Goal: Task Accomplishment & Management: Manage account settings

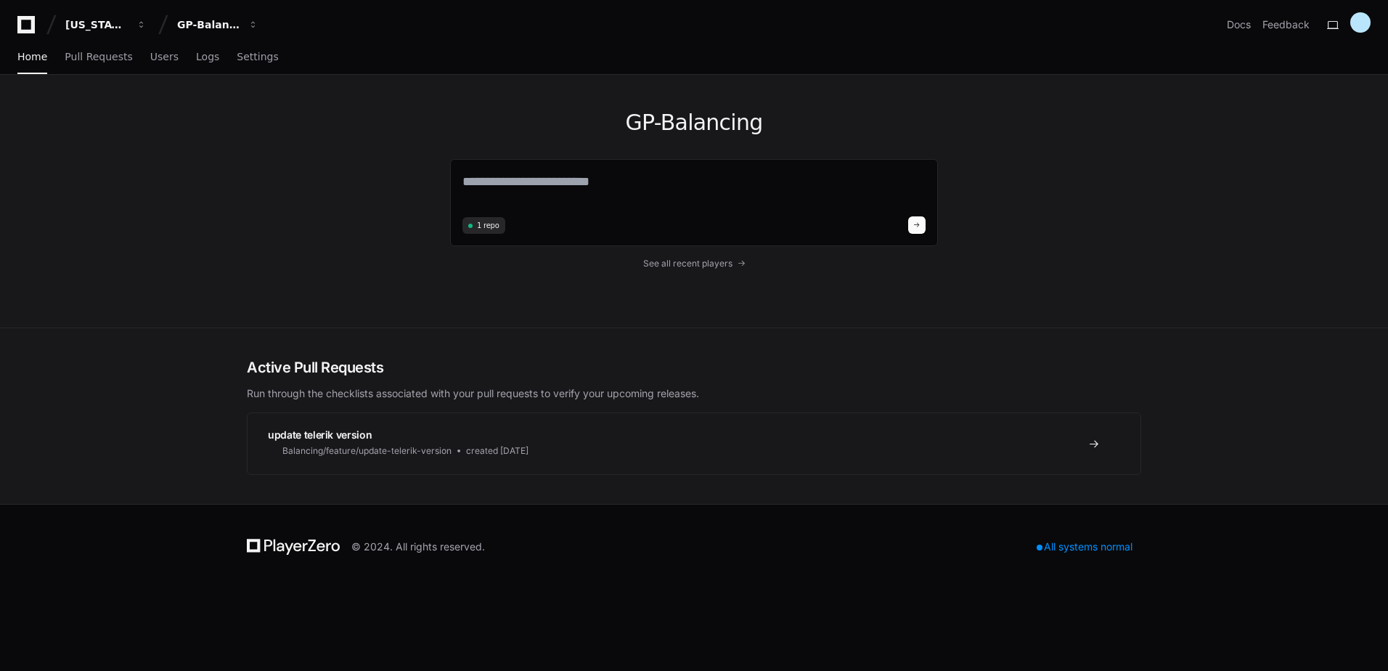
click at [399, 84] on div "GP-Balancing 1 repo See all recent players" at bounding box center [693, 201] width 929 height 253
click at [241, 59] on span "Settings" at bounding box center [257, 56] width 41 height 9
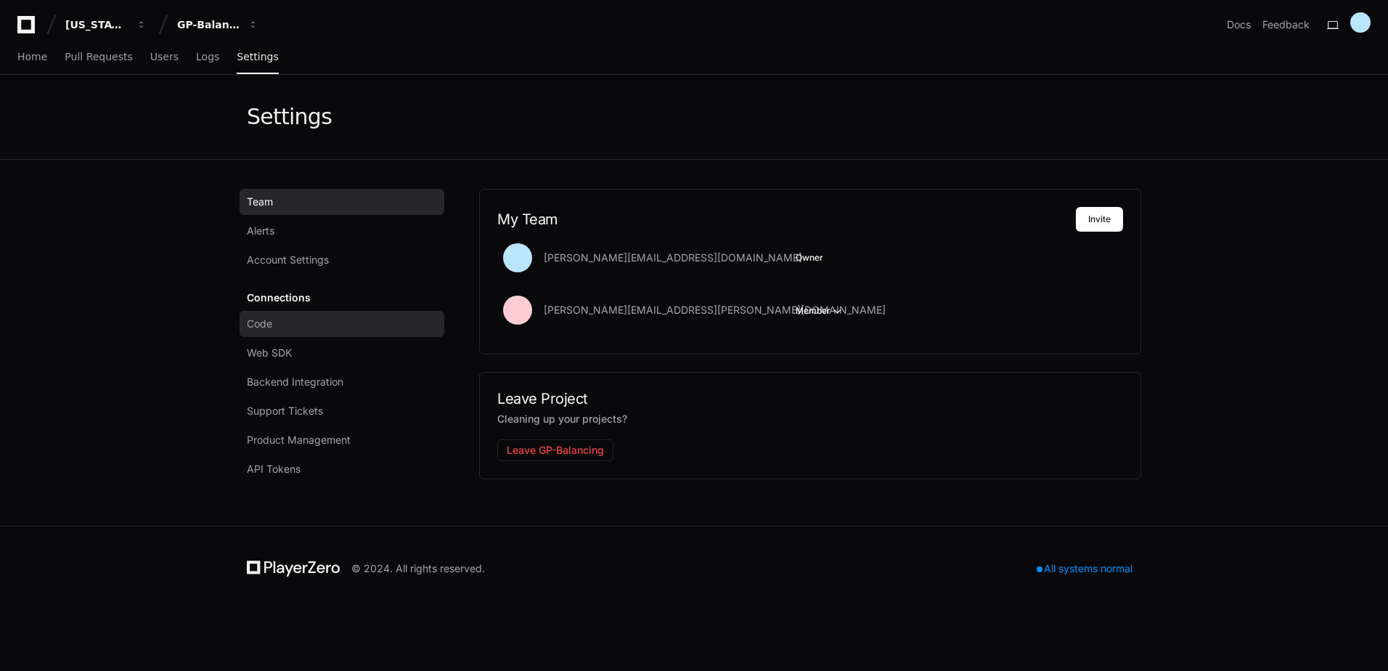
click at [281, 327] on link "Code" at bounding box center [342, 324] width 205 height 26
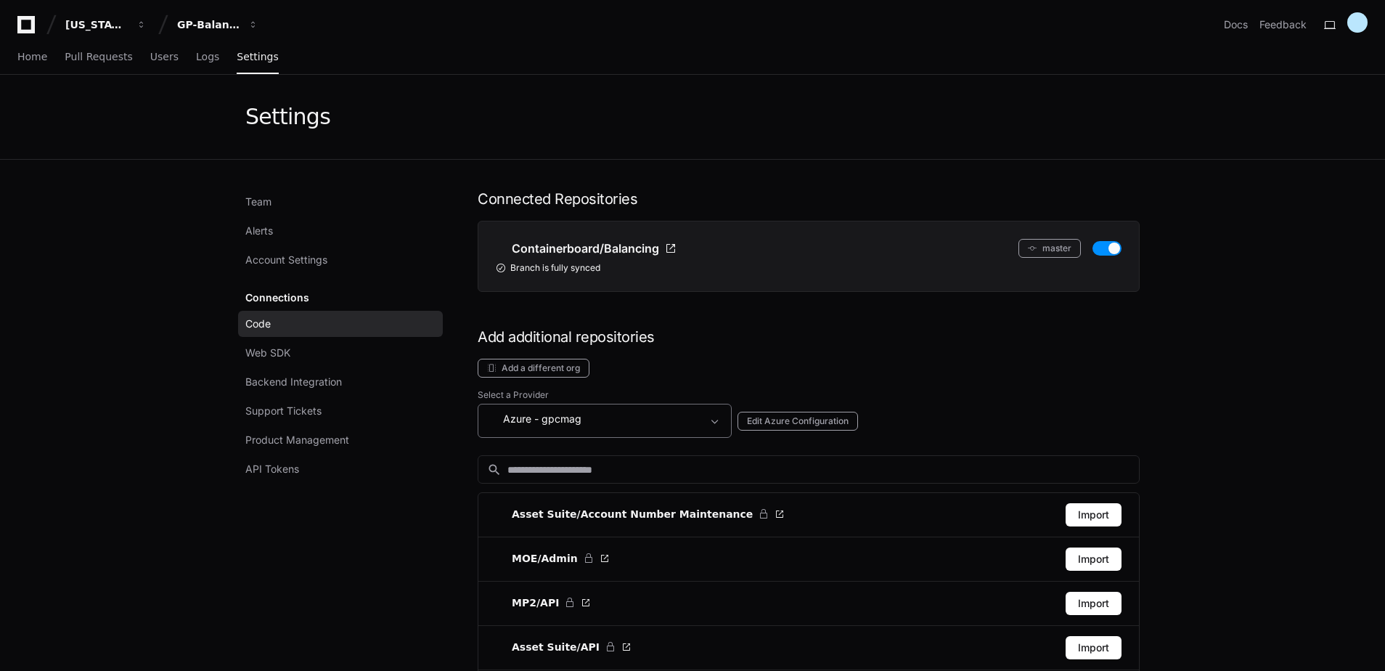
click at [714, 418] on span at bounding box center [715, 421] width 15 height 15
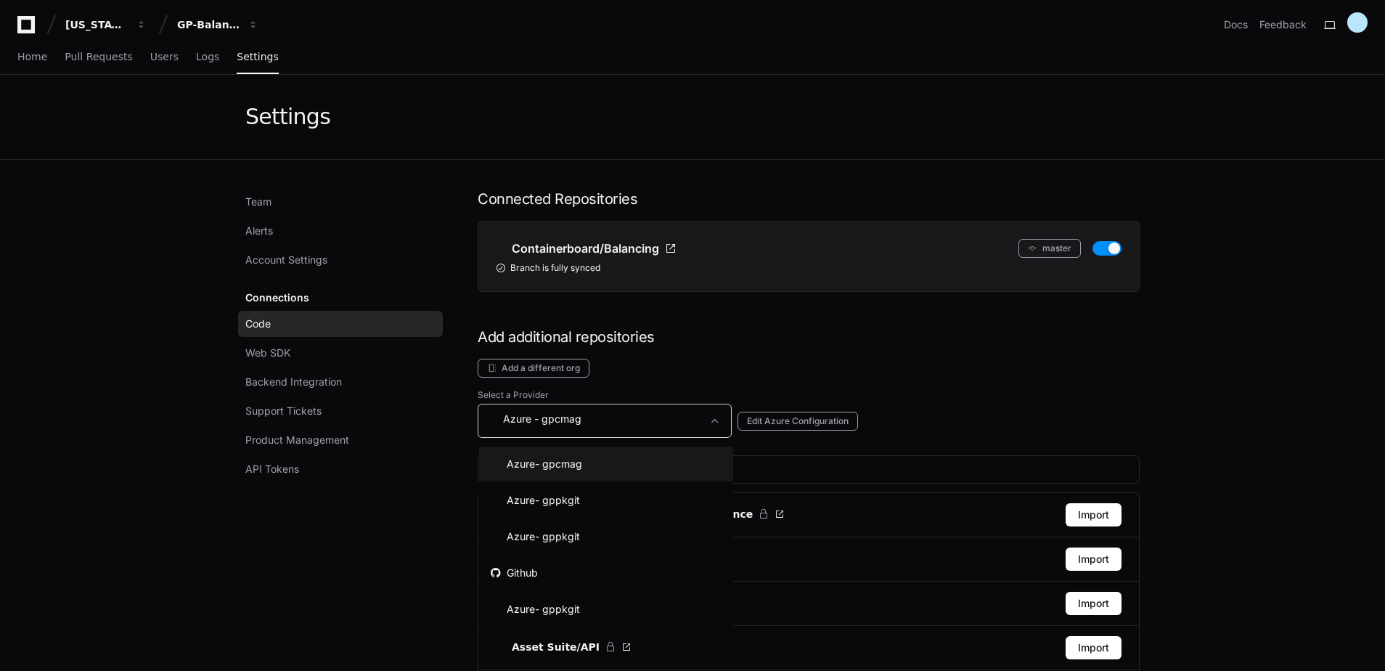
click at [888, 384] on div at bounding box center [692, 335] width 1385 height 671
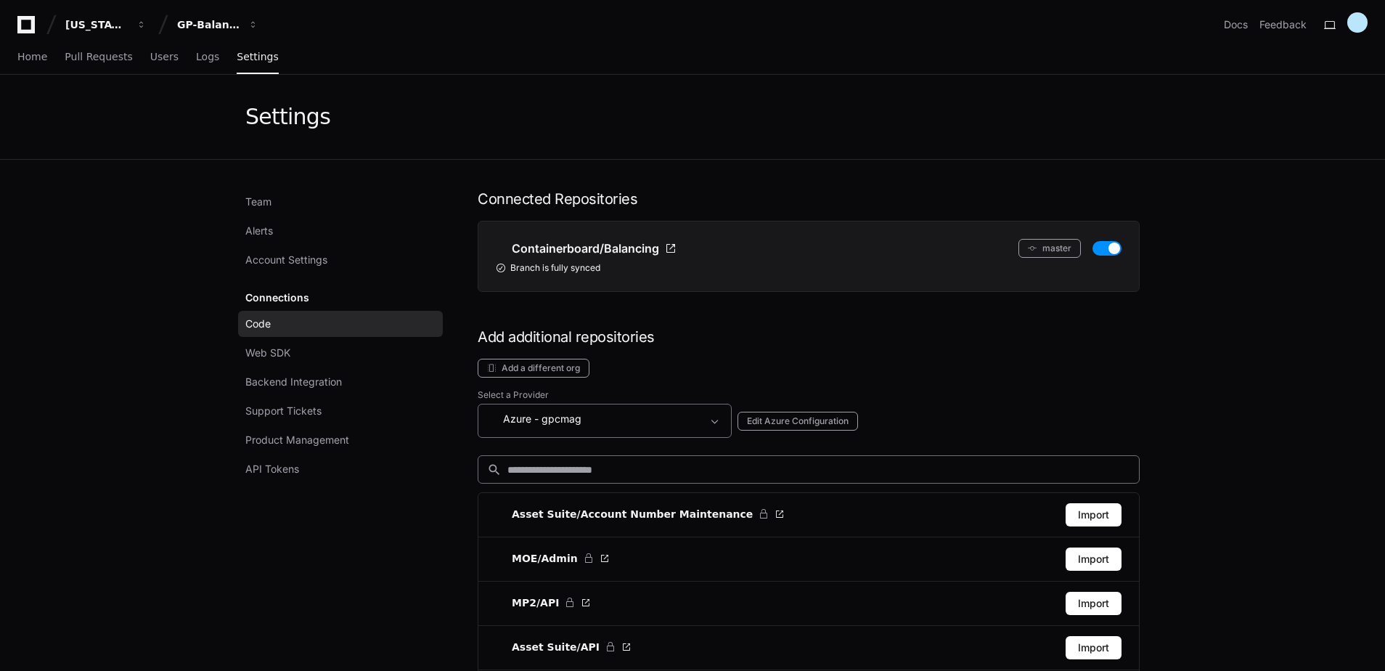
click at [616, 466] on input at bounding box center [818, 469] width 623 height 15
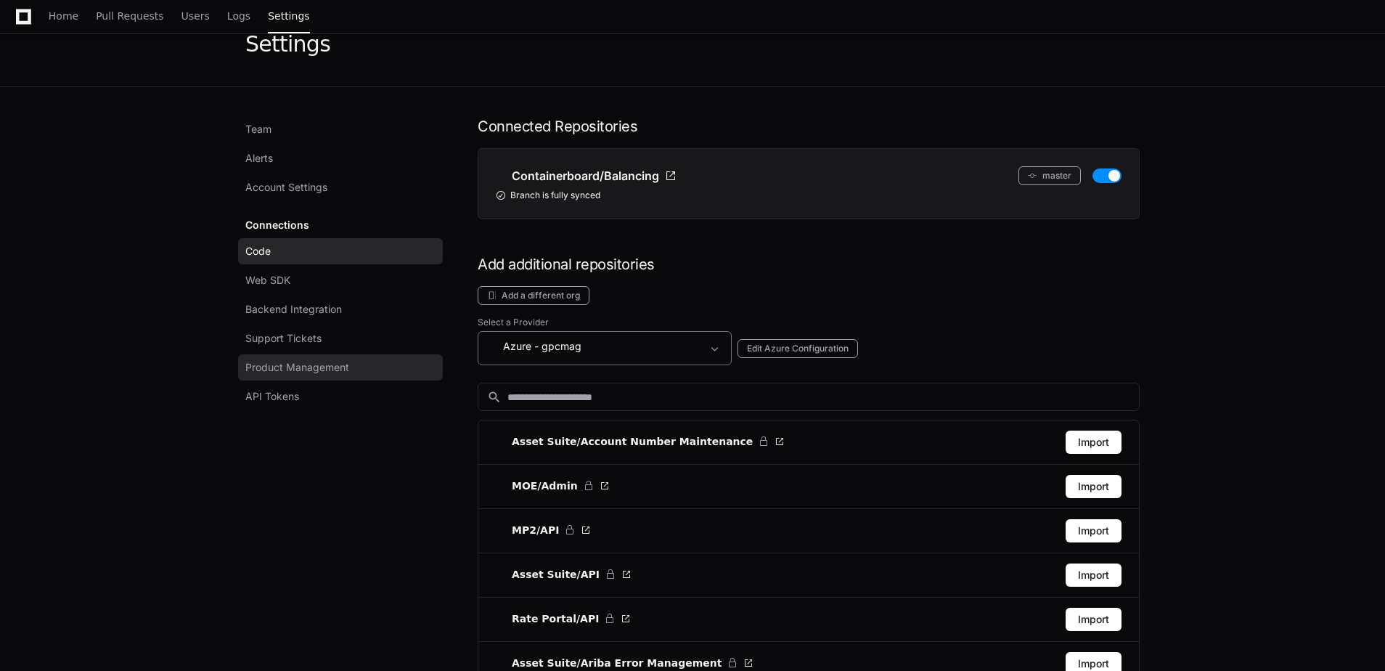
click at [320, 364] on span "Product Management" at bounding box center [297, 367] width 104 height 15
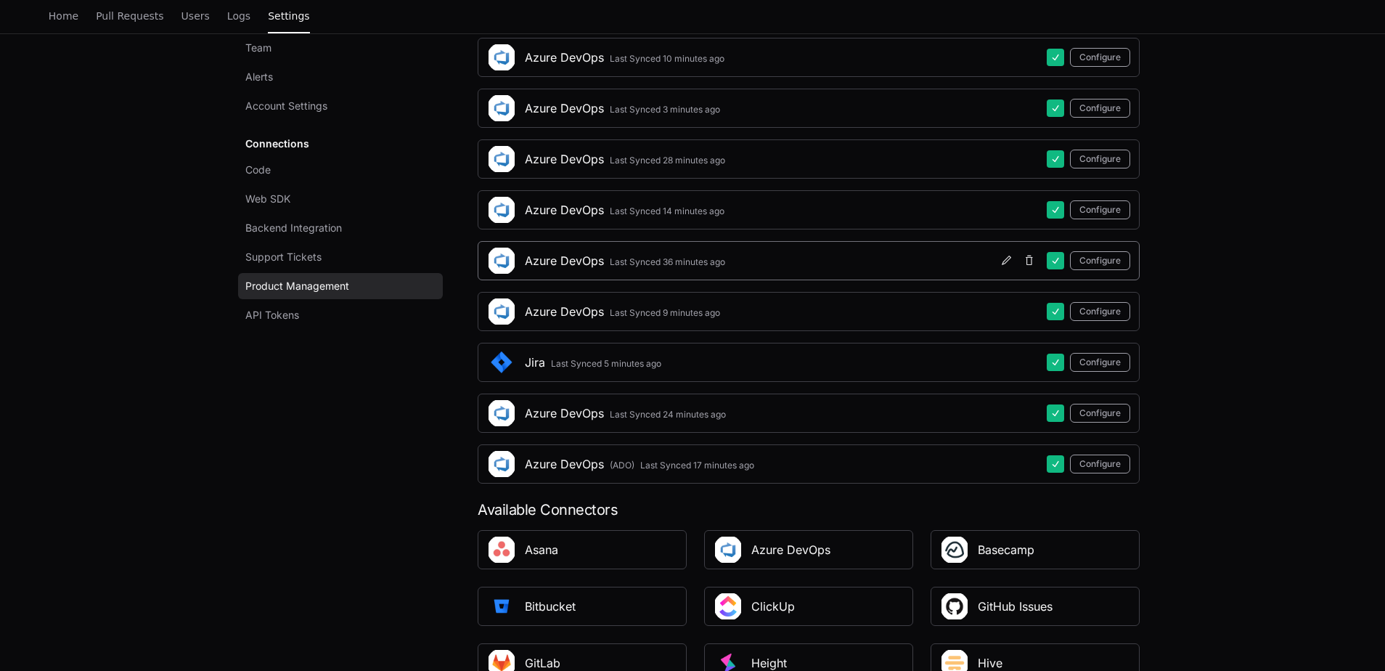
scroll to position [169, 0]
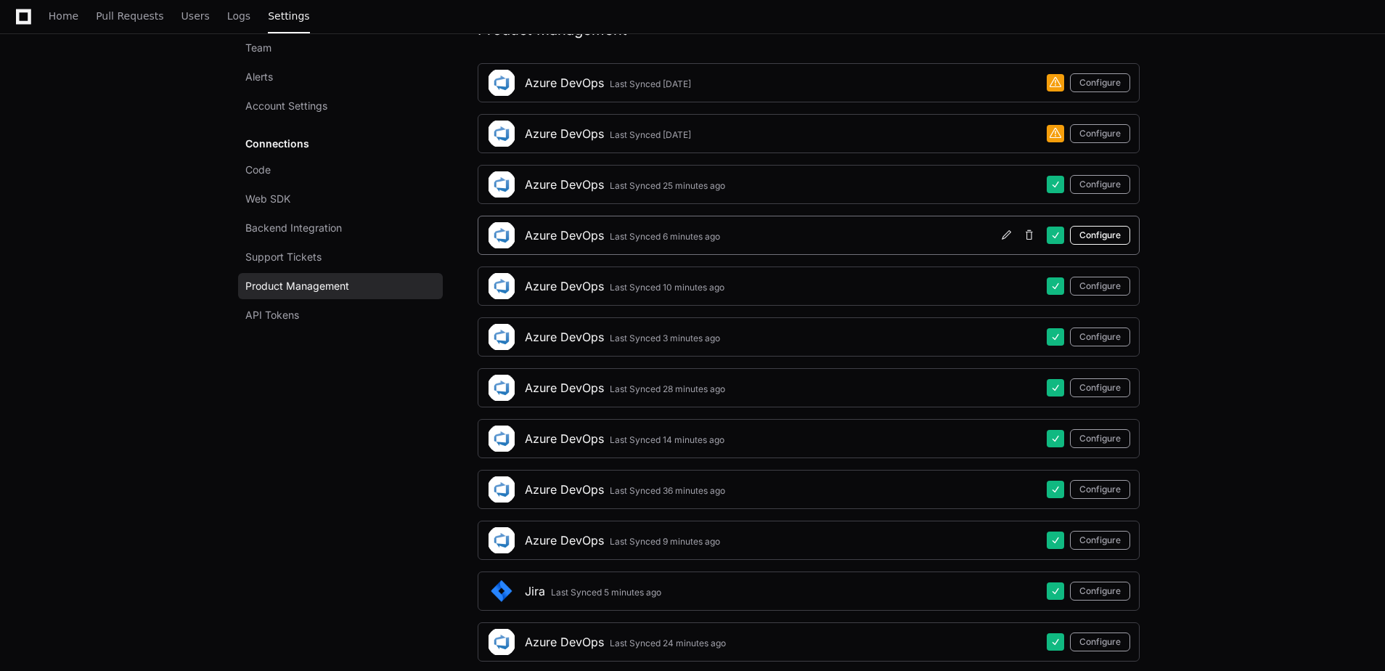
click at [1114, 233] on button "Configure" at bounding box center [1100, 235] width 60 height 19
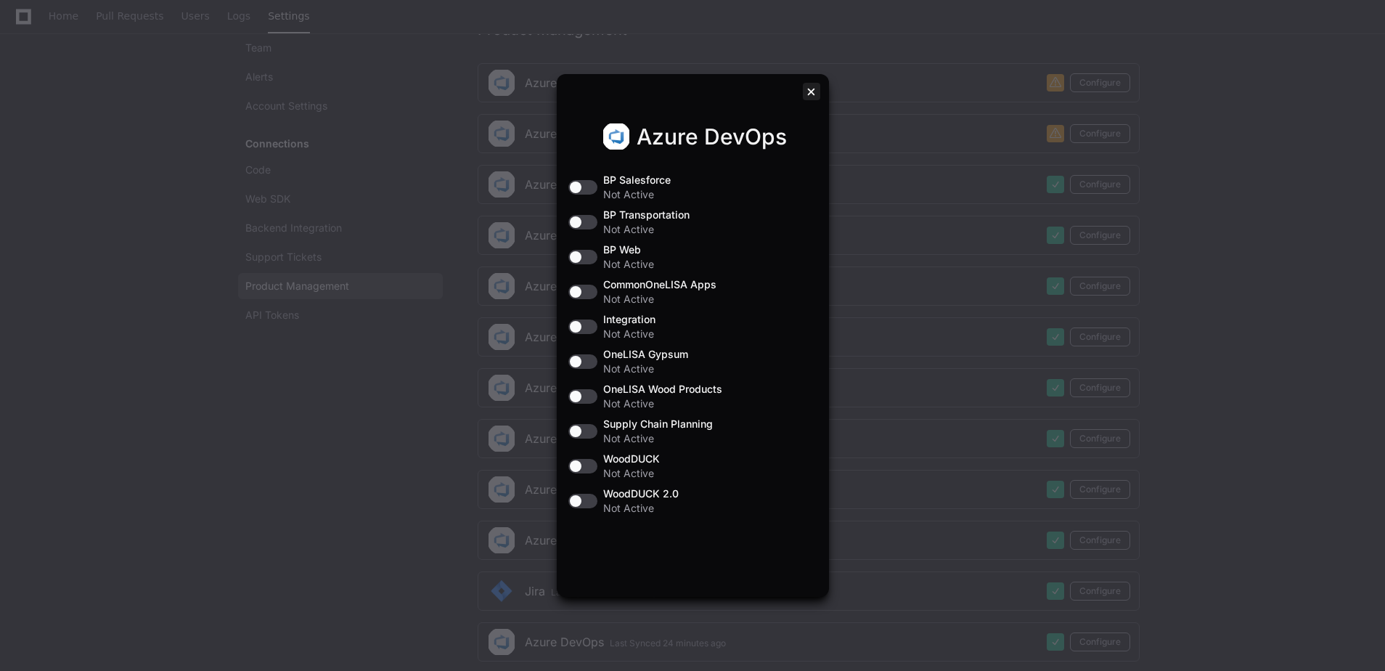
click at [813, 86] on div at bounding box center [811, 91] width 17 height 17
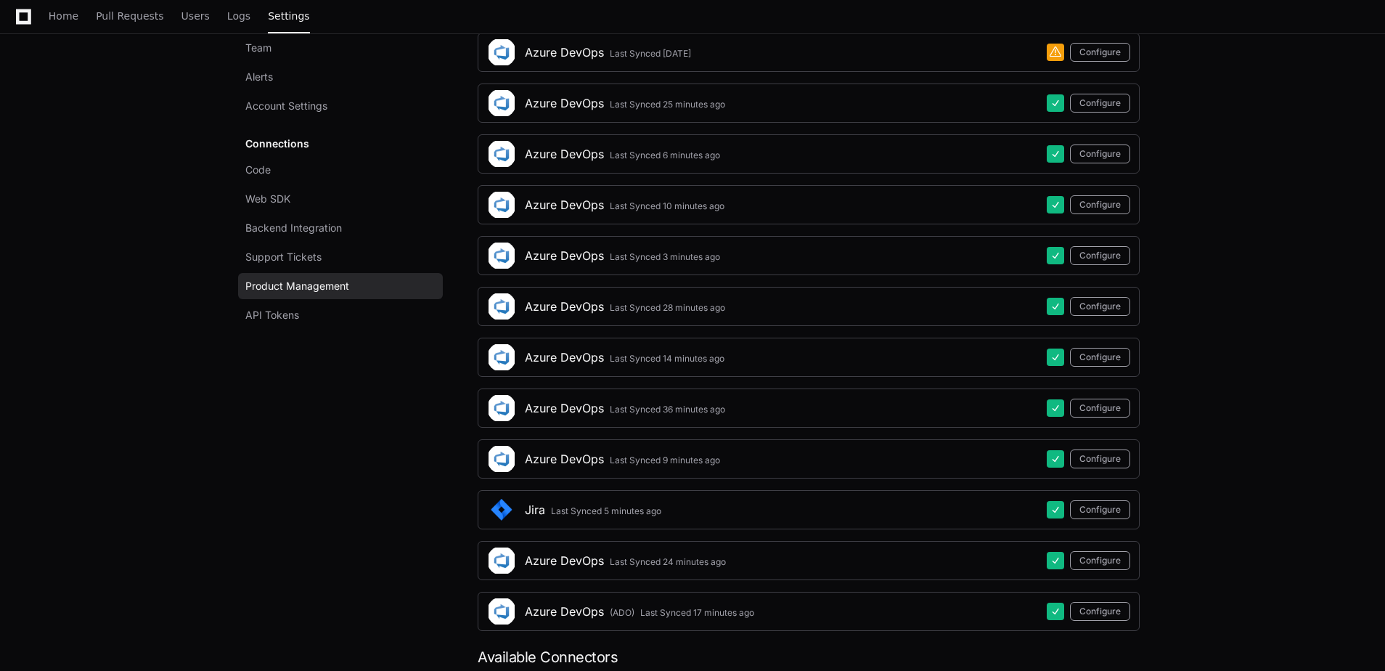
scroll to position [387, 0]
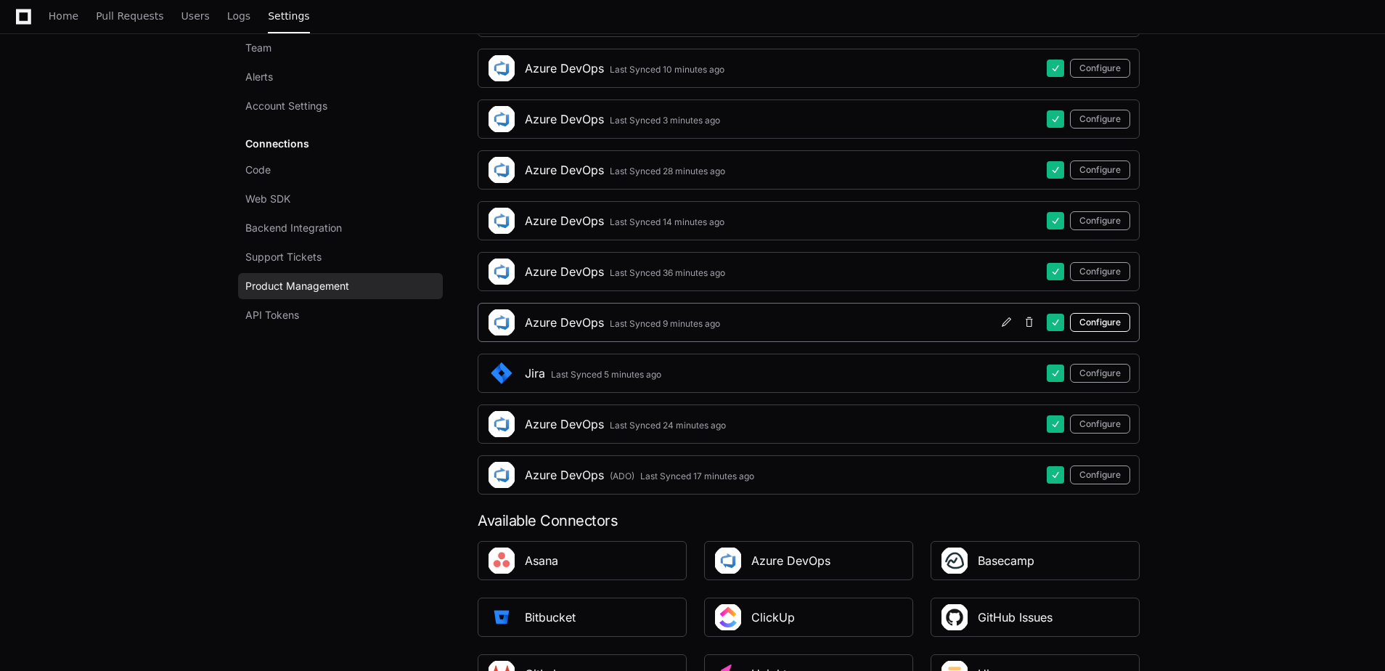
click at [1107, 325] on button "Configure" at bounding box center [1100, 322] width 60 height 19
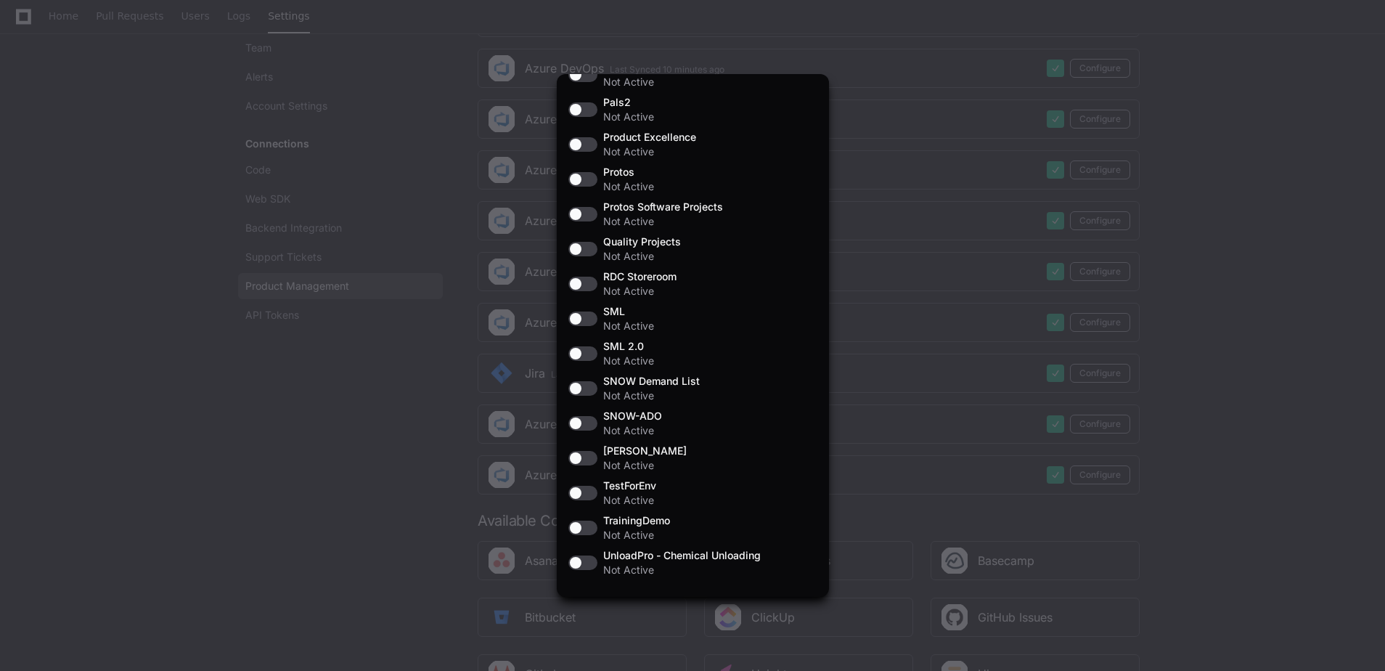
scroll to position [950, 0]
click at [1285, 293] on div at bounding box center [692, 335] width 1385 height 671
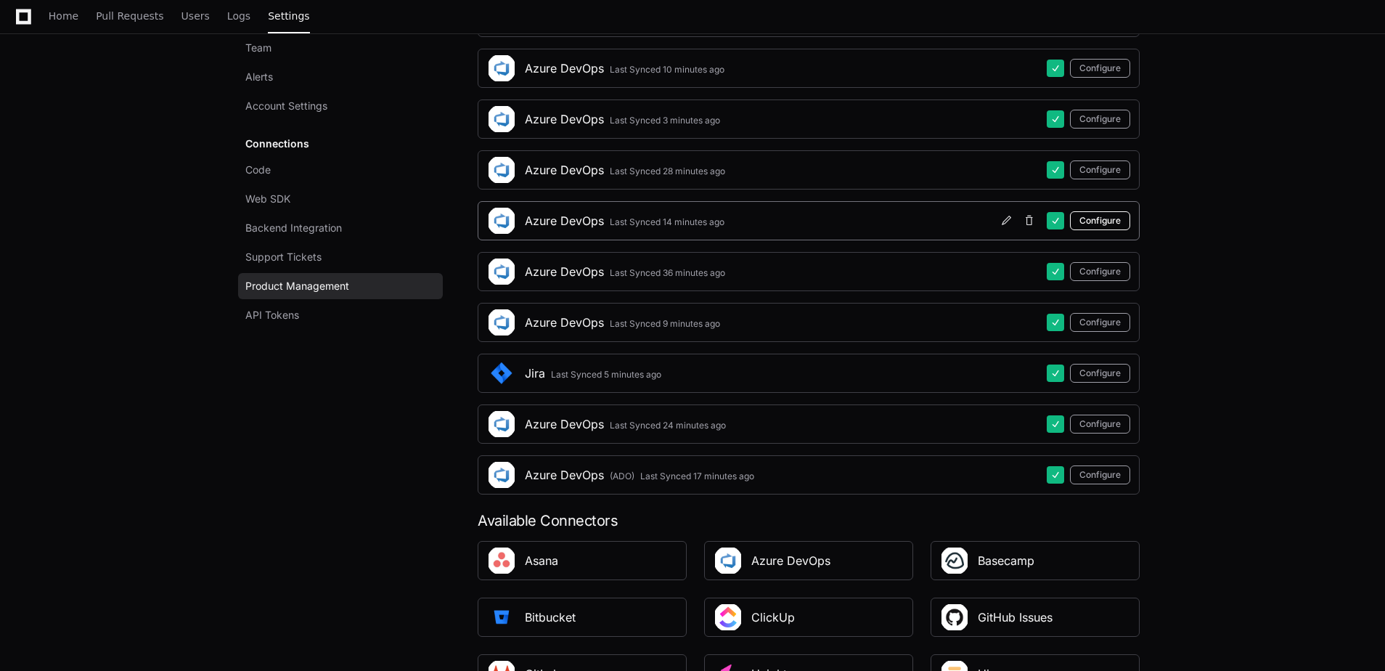
click at [1110, 224] on button "Configure" at bounding box center [1100, 220] width 60 height 19
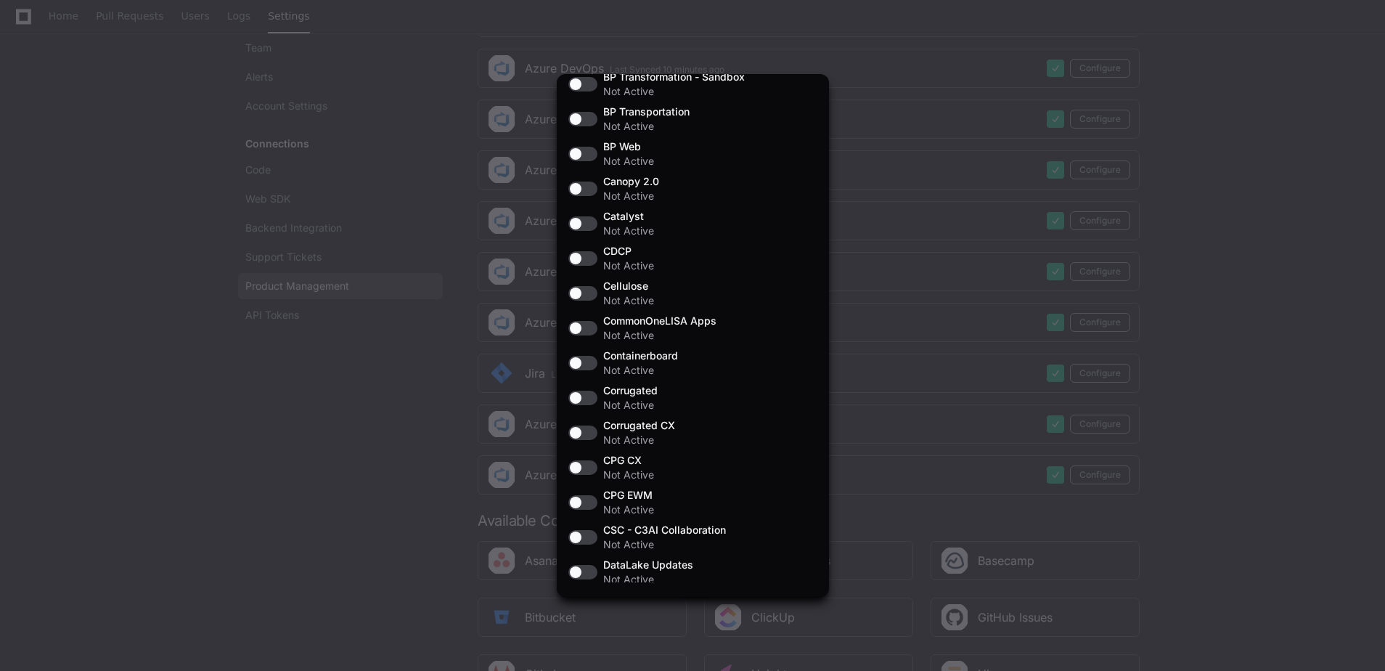
scroll to position [581, 0]
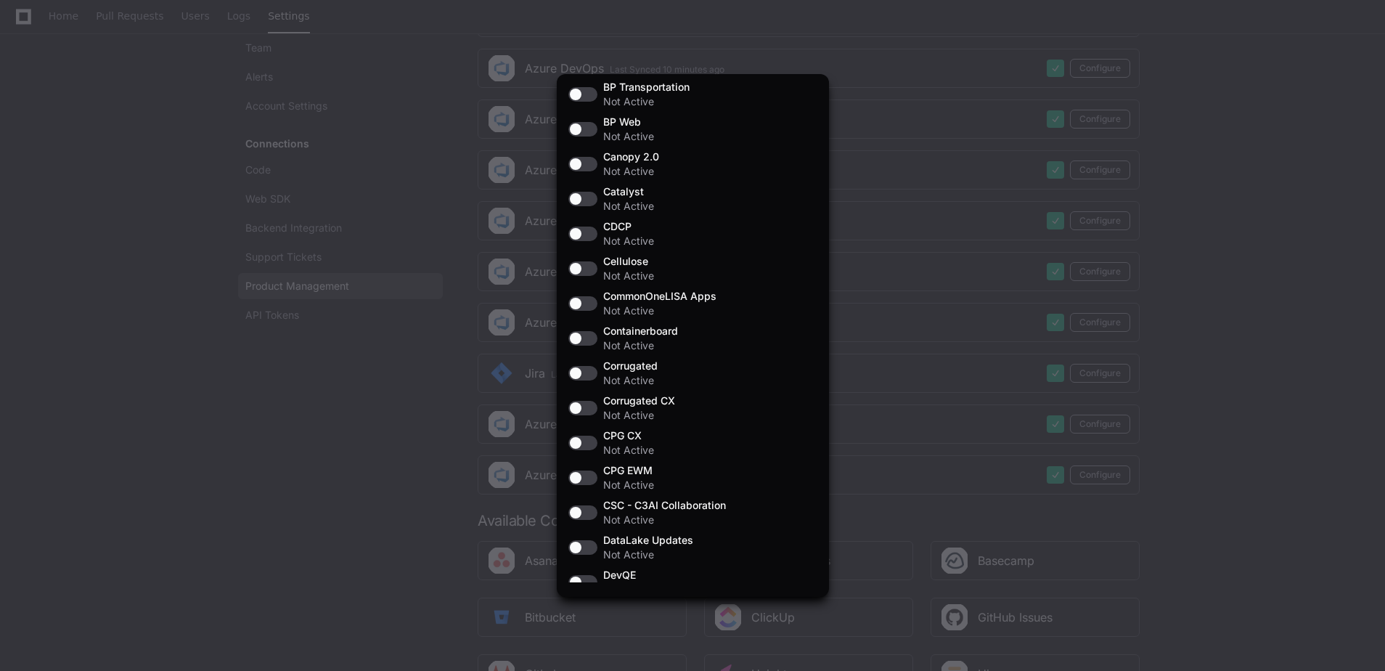
click at [1208, 185] on div at bounding box center [692, 335] width 1385 height 671
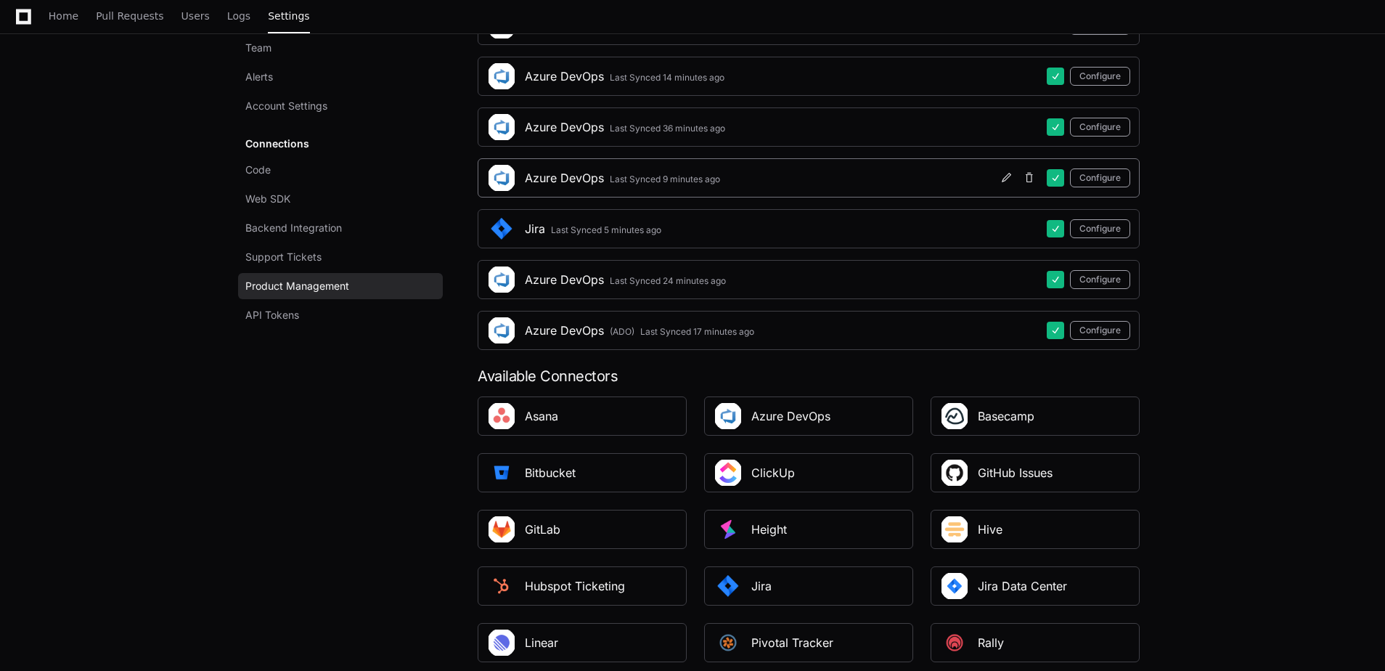
scroll to position [532, 0]
click at [786, 415] on div "Azure DevOps" at bounding box center [790, 415] width 79 height 17
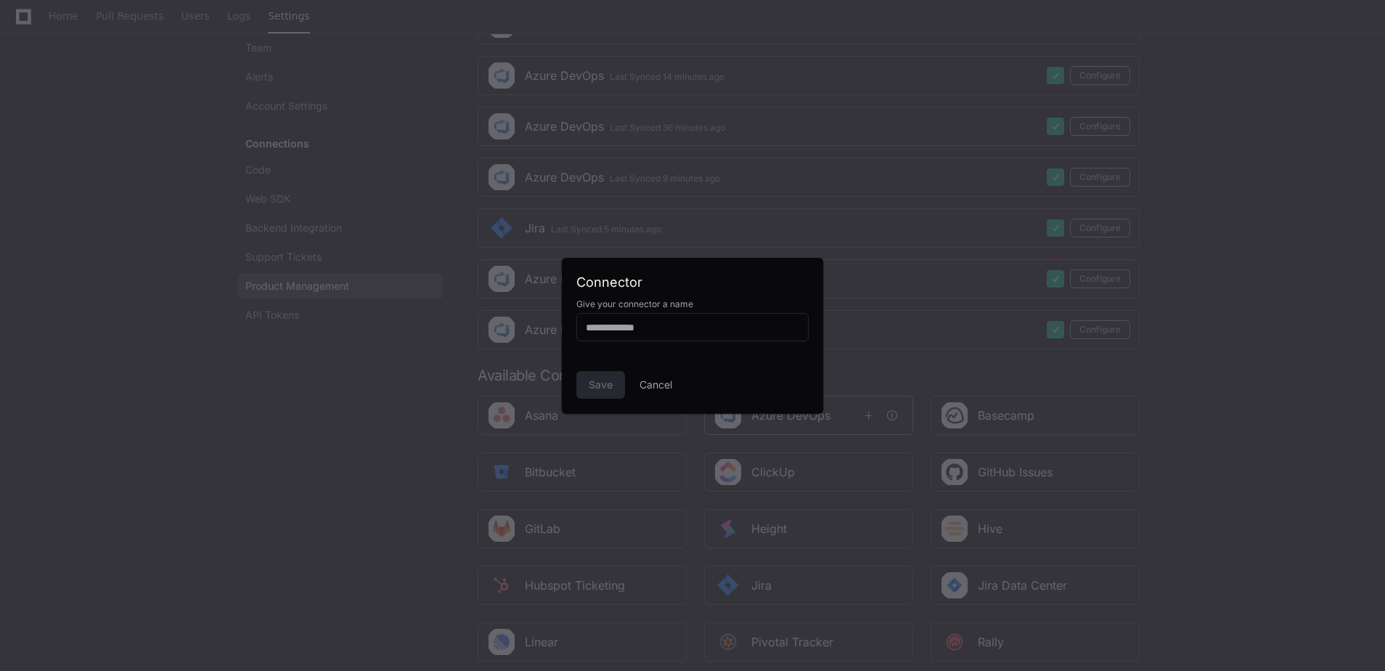
scroll to position [0, 0]
click at [623, 327] on input at bounding box center [692, 327] width 213 height 15
click at [648, 388] on button "Cancel" at bounding box center [656, 385] width 33 height 28
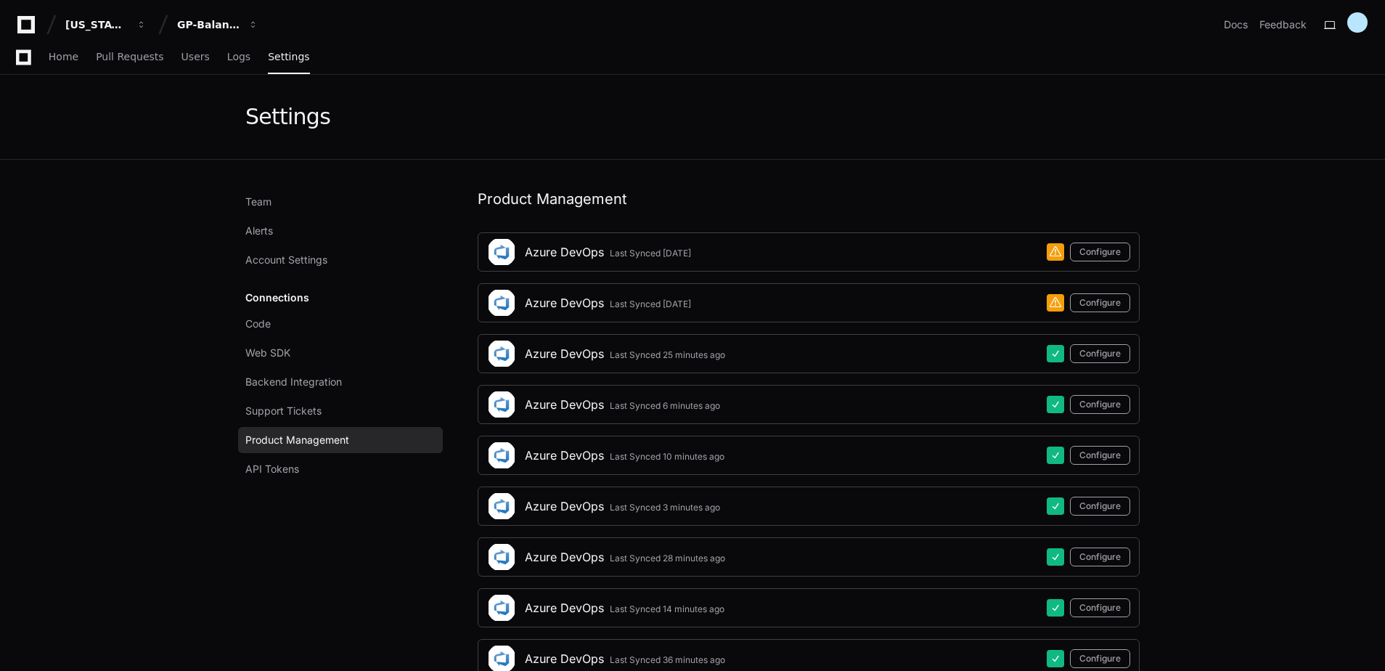
scroll to position [532, 0]
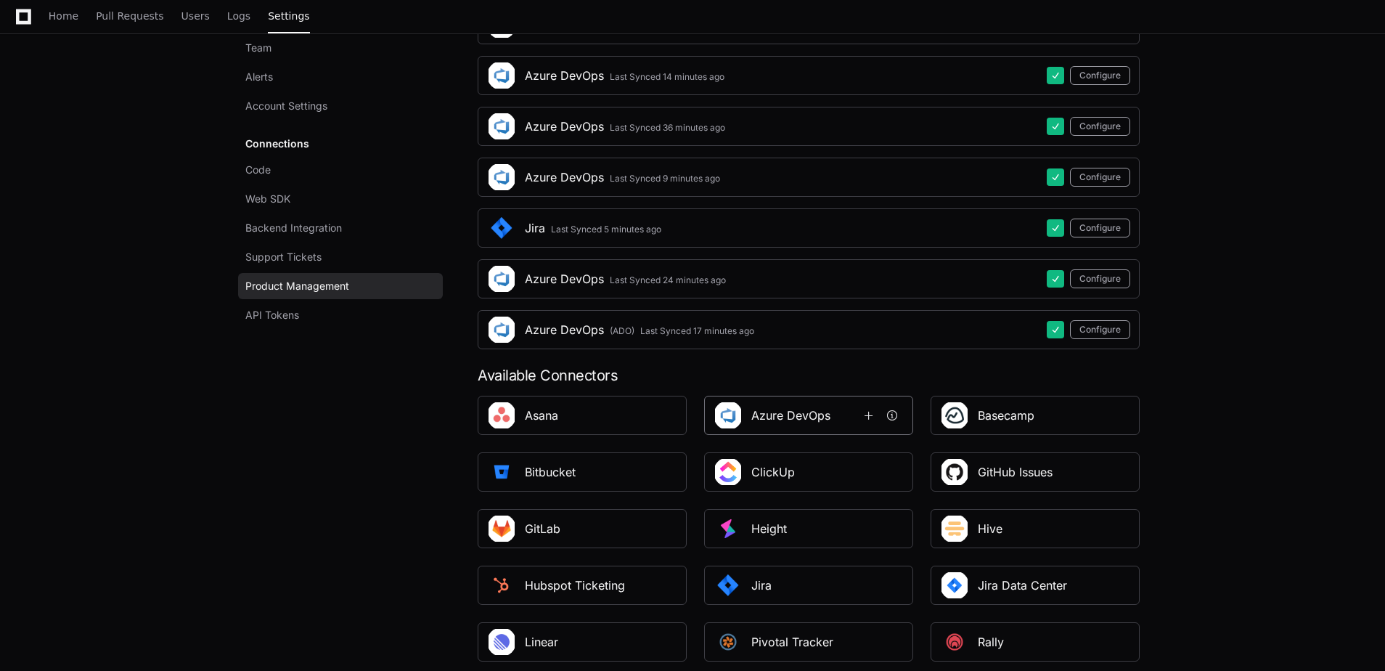
click at [850, 420] on h1 "Azure DevOps" at bounding box center [804, 415] width 106 height 17
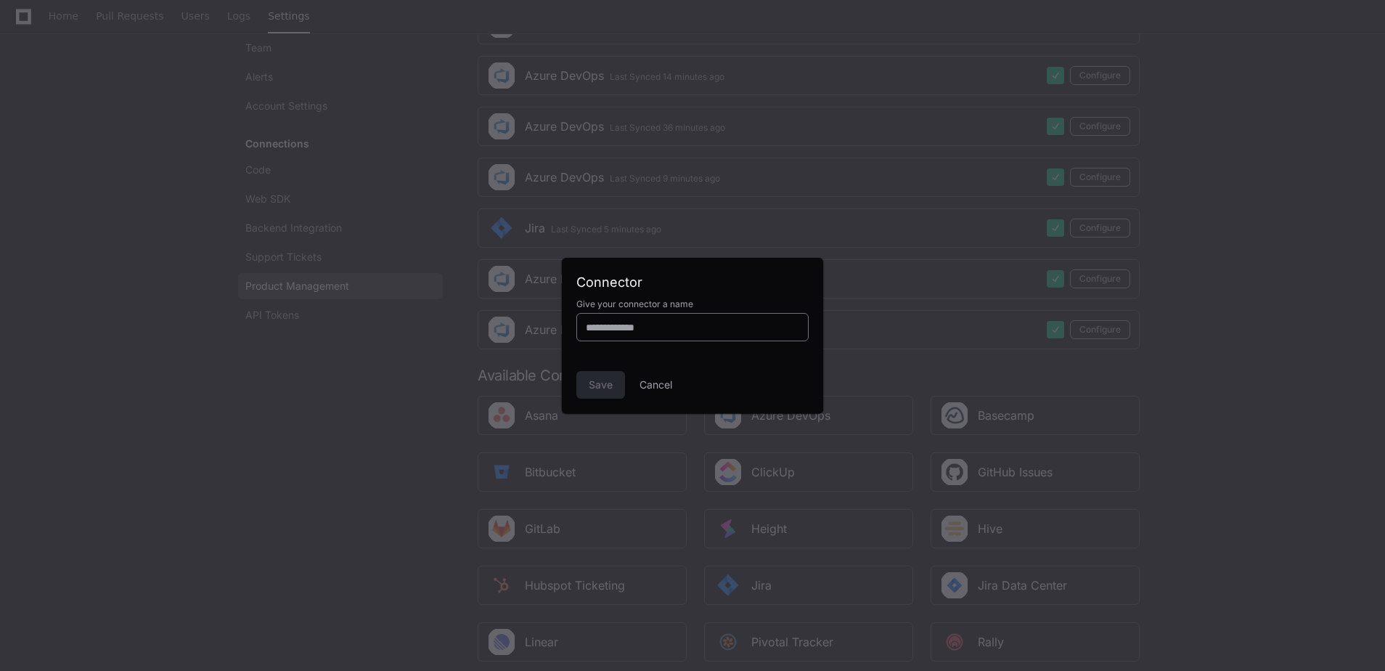
click at [618, 326] on input at bounding box center [692, 327] width 213 height 15
click at [665, 380] on button "Cancel" at bounding box center [656, 385] width 33 height 28
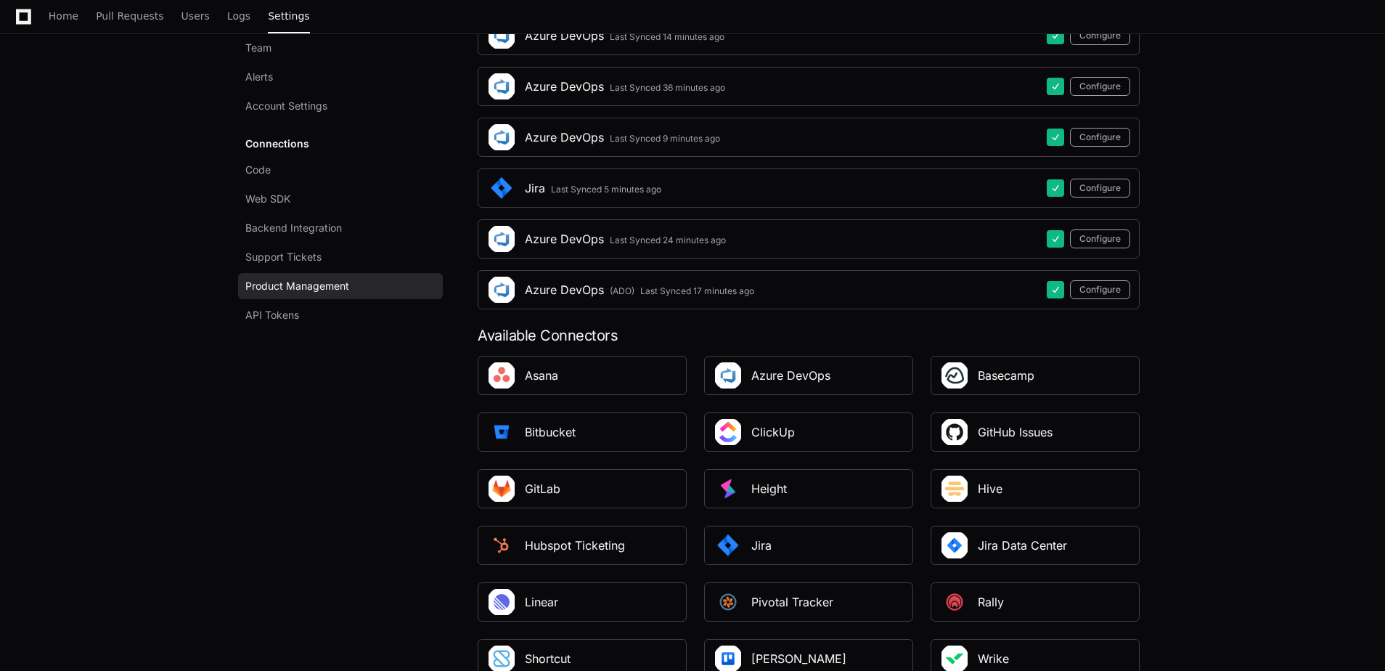
scroll to position [605, 0]
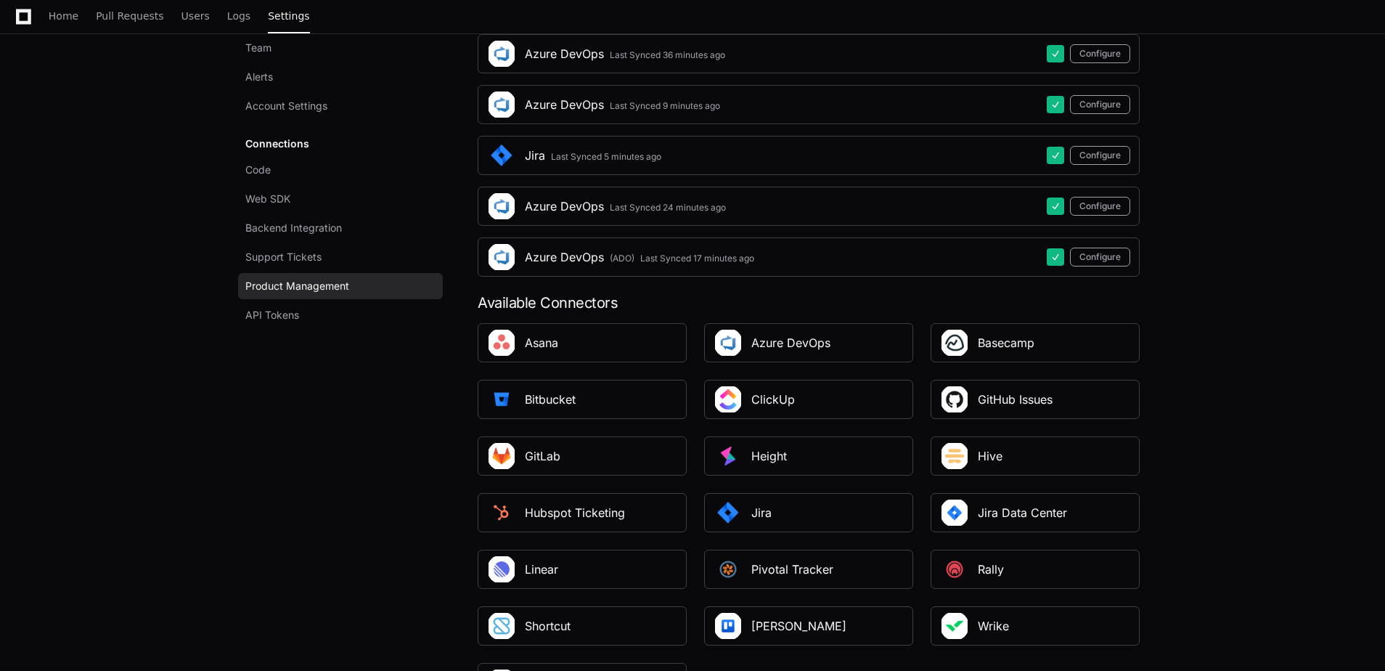
click at [1262, 344] on app-setting "Settings Team Alerts Account Settings Connections Code Web SDK Backend Integrat…" at bounding box center [692, 100] width 1385 height 1261
click at [1272, 303] on app-setting "Settings Team Alerts Account Settings Connections Code Web SDK Backend Integrat…" at bounding box center [692, 100] width 1385 height 1261
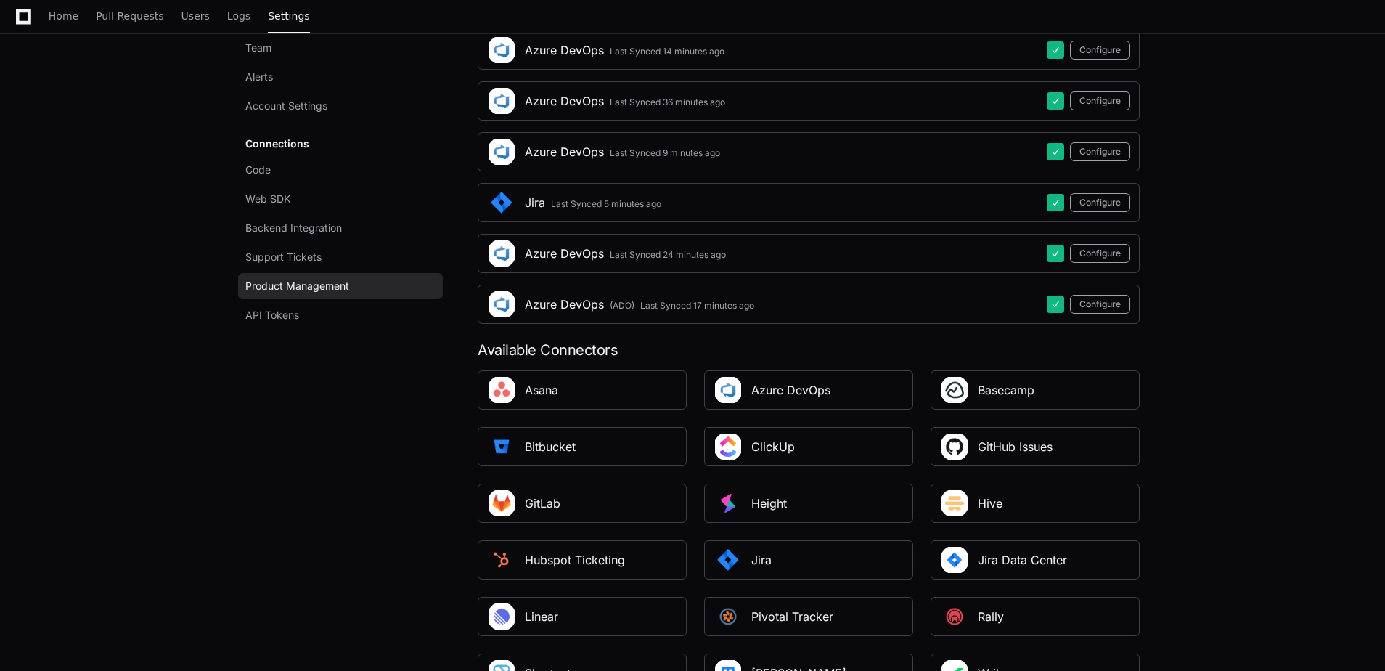
scroll to position [532, 0]
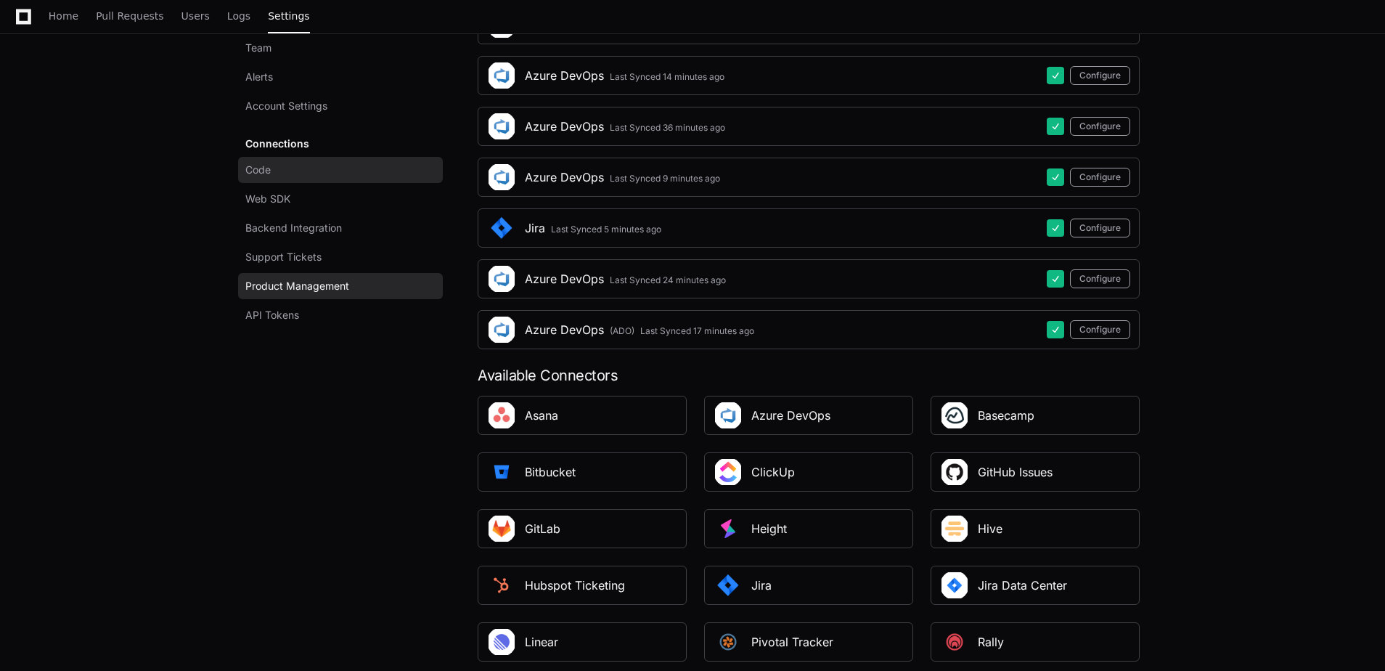
click at [296, 173] on link "Code" at bounding box center [340, 170] width 205 height 26
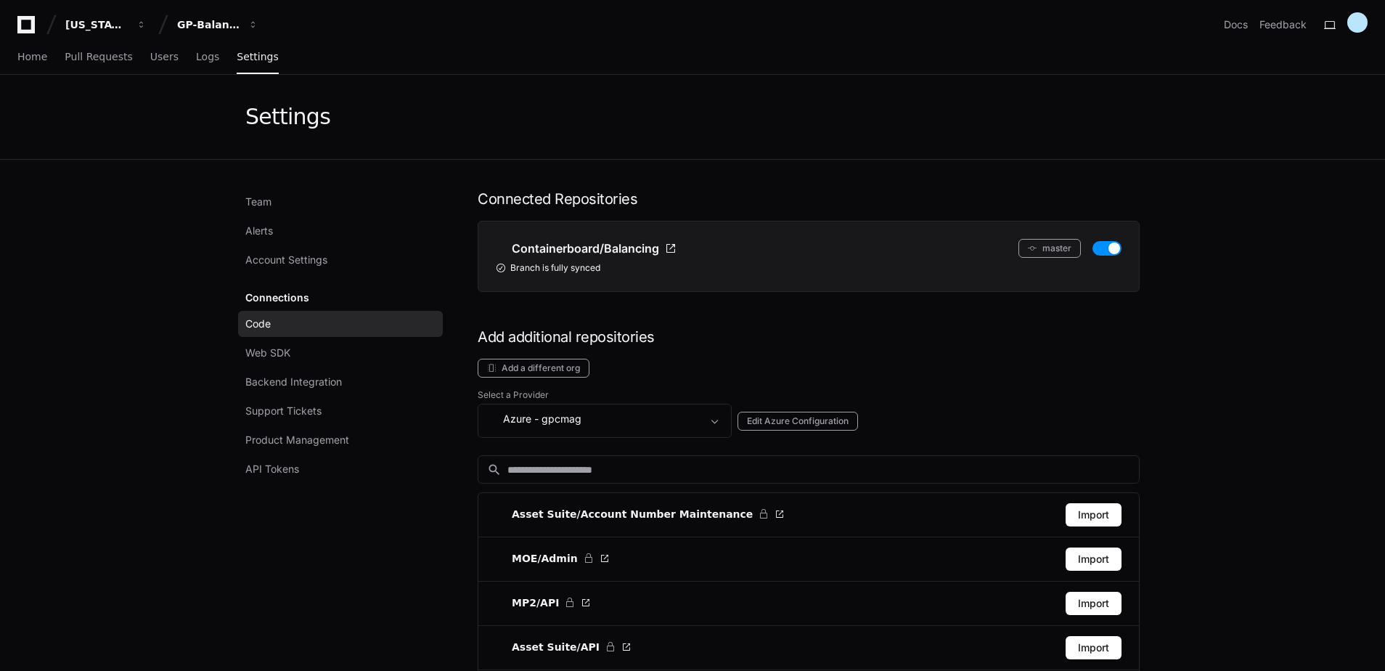
click at [718, 421] on span at bounding box center [715, 421] width 15 height 15
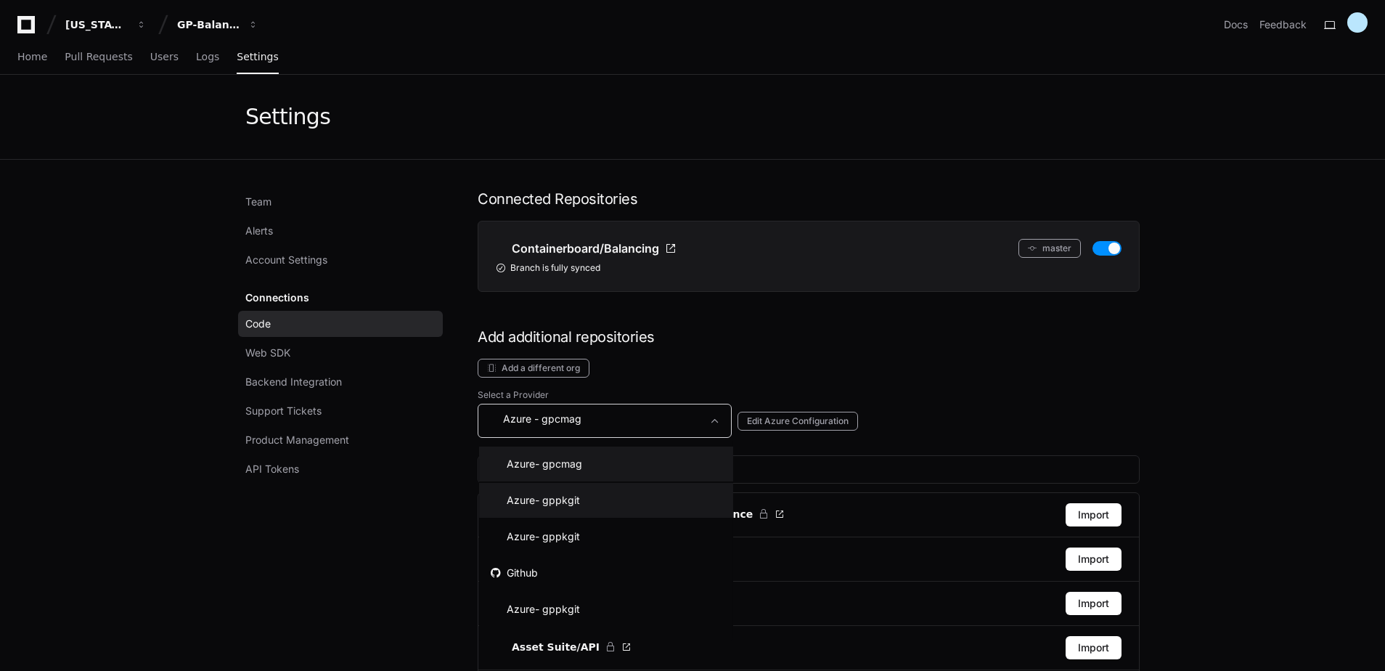
click at [587, 504] on mat-option "Azure - gppkgit" at bounding box center [606, 500] width 254 height 35
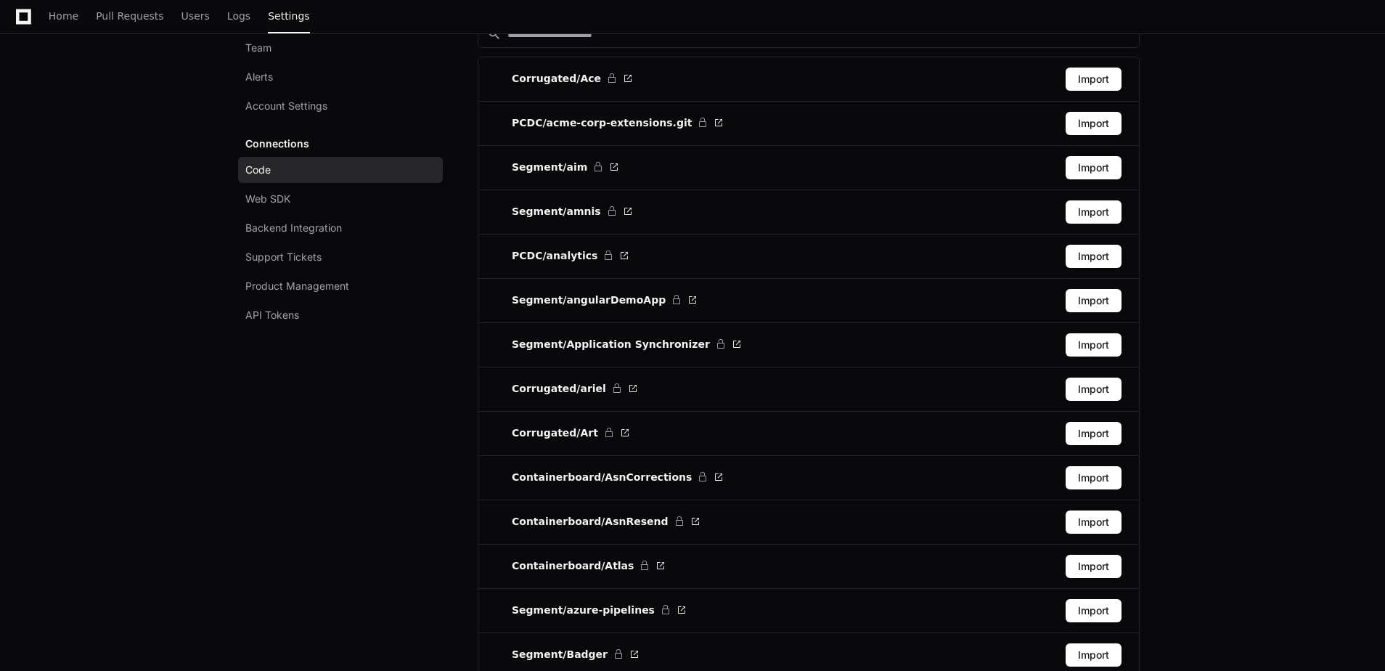
scroll to position [73, 0]
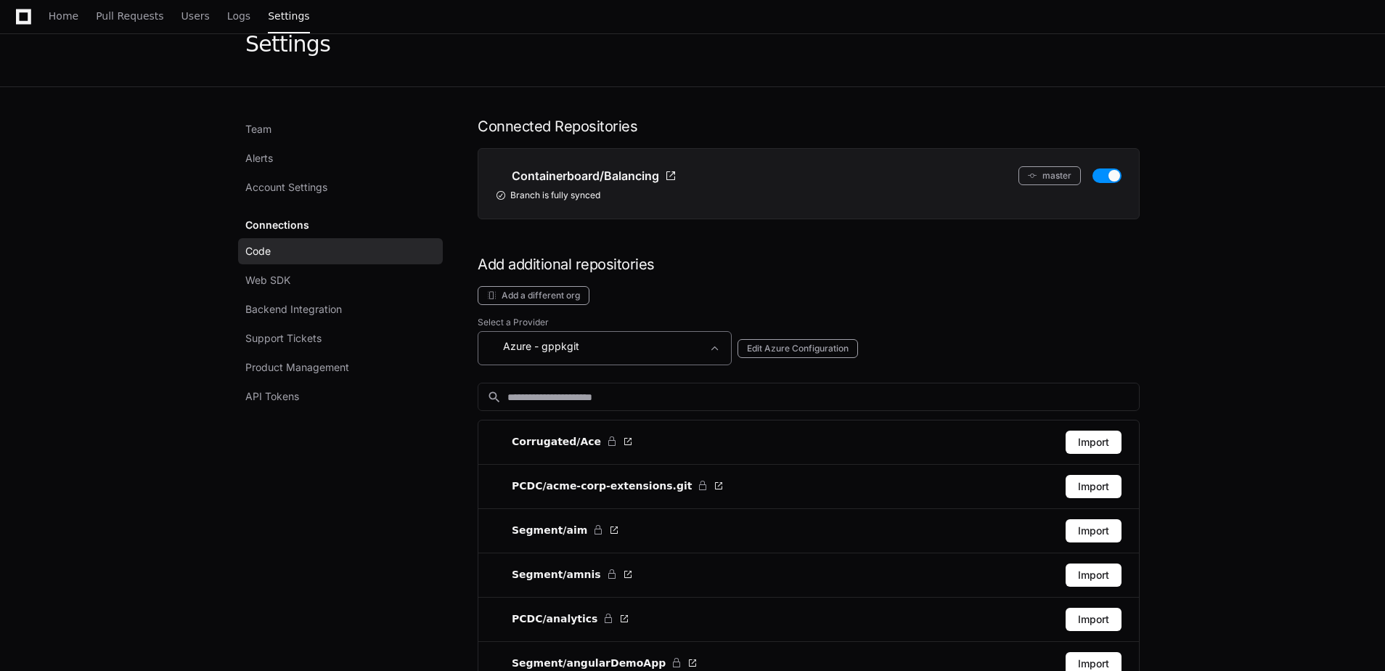
click at [710, 343] on span at bounding box center [715, 348] width 15 height 15
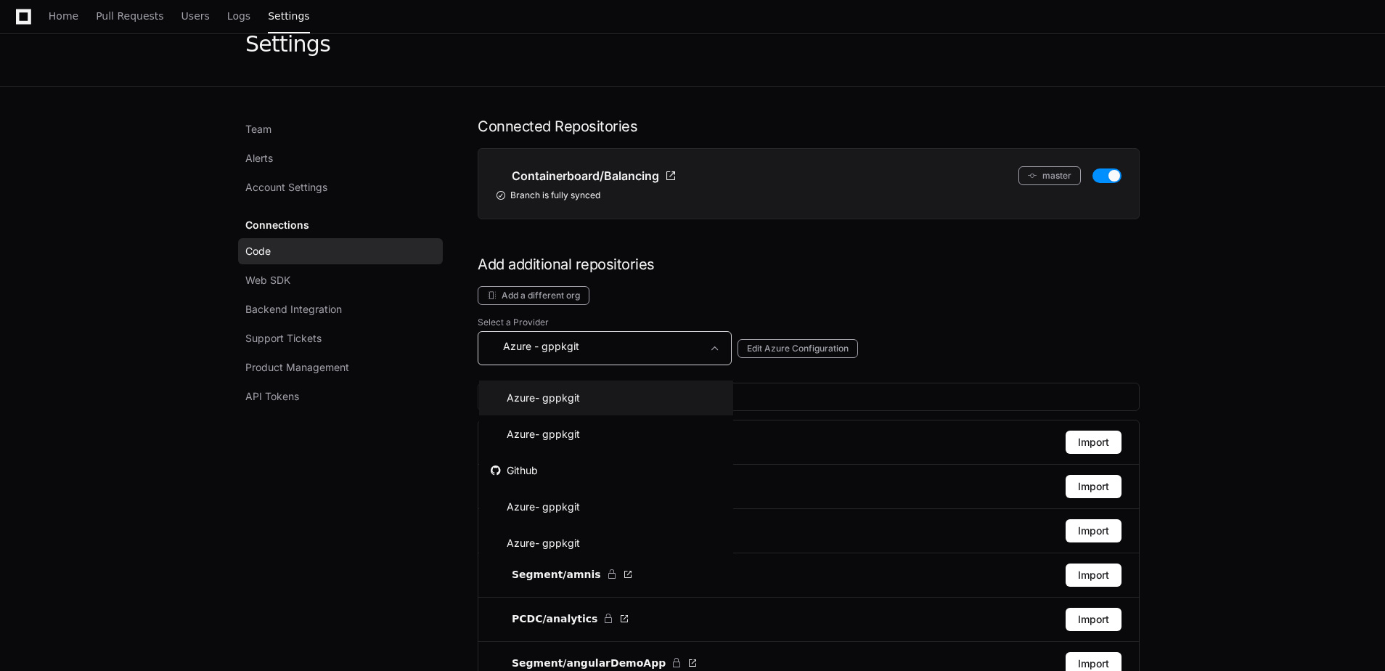
scroll to position [0, 0]
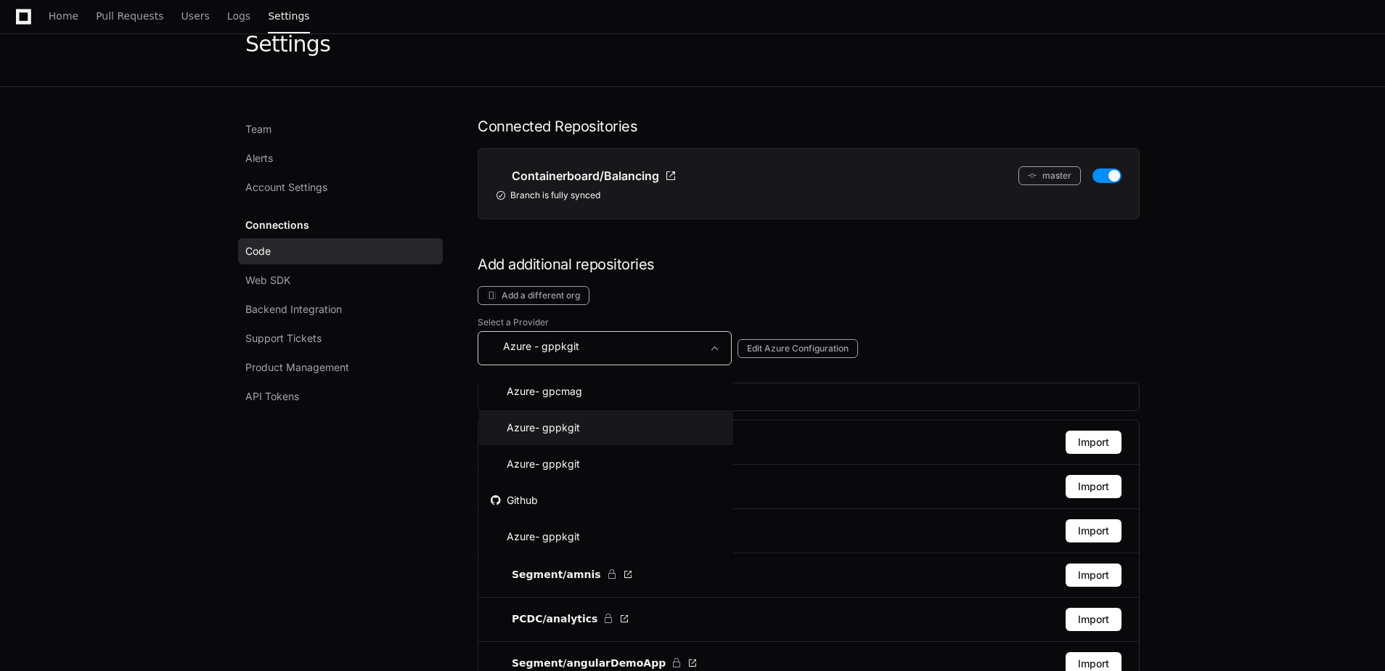
click at [1005, 287] on div at bounding box center [692, 335] width 1385 height 671
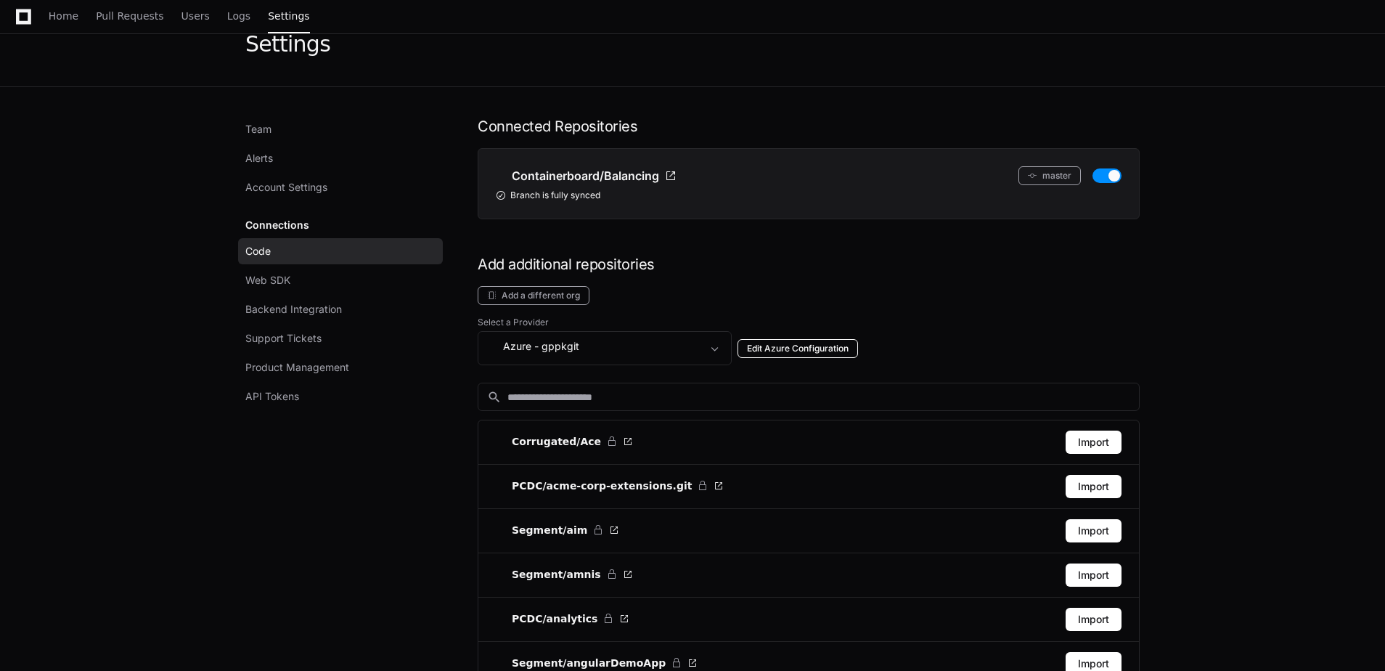
click at [789, 345] on button "Edit Azure Configuration" at bounding box center [798, 348] width 121 height 19
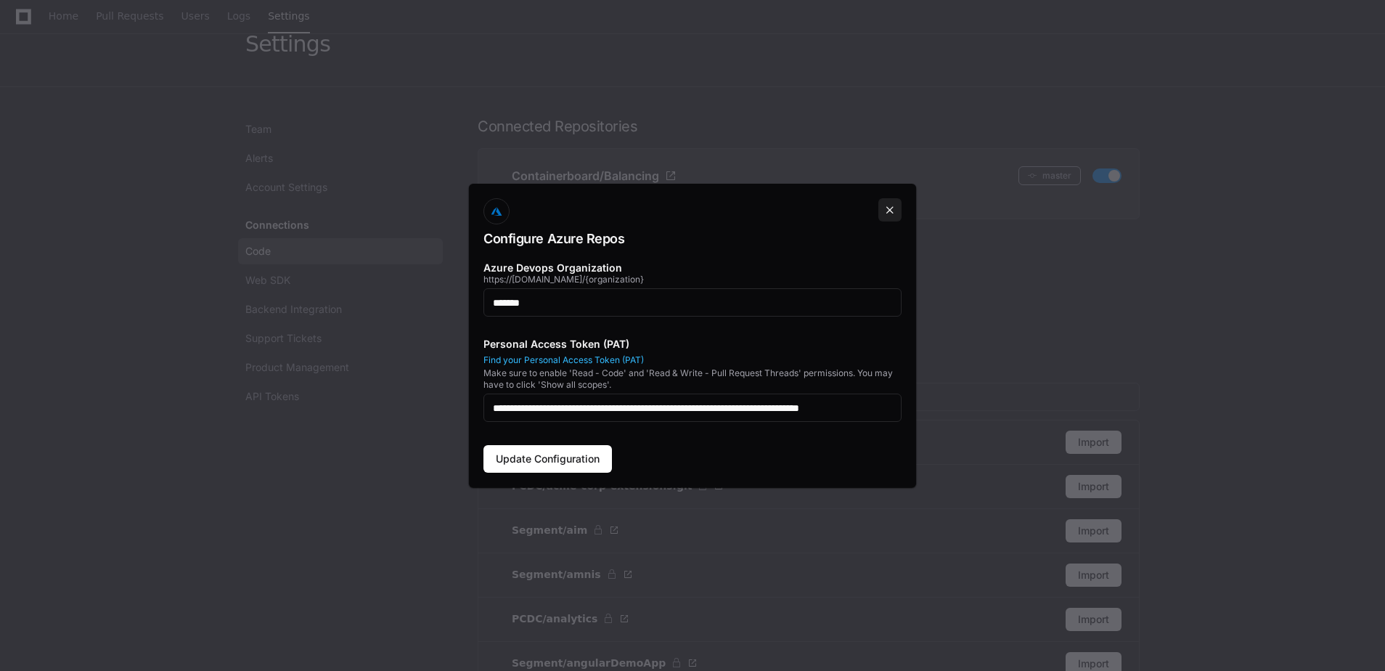
click at [891, 209] on button at bounding box center [889, 209] width 23 height 23
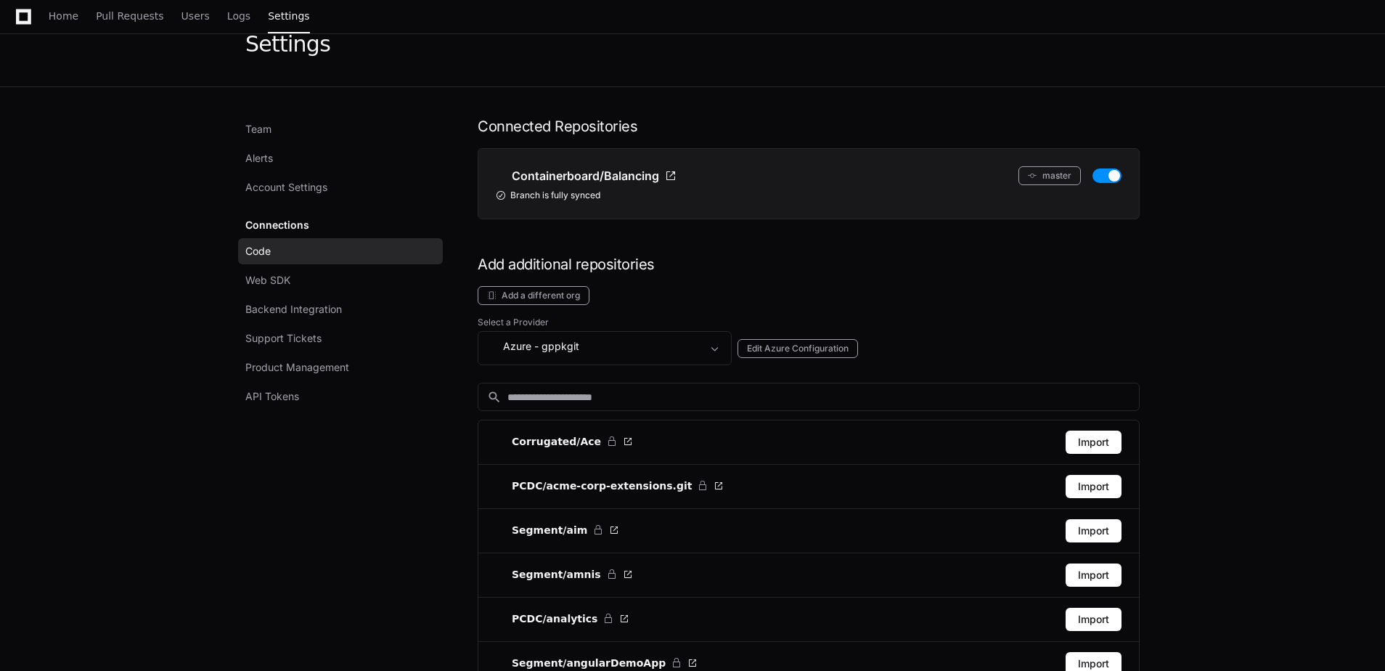
click at [971, 304] on div "Add a different org" at bounding box center [809, 295] width 662 height 19
click at [971, 303] on div "Add a different org" at bounding box center [809, 295] width 662 height 19
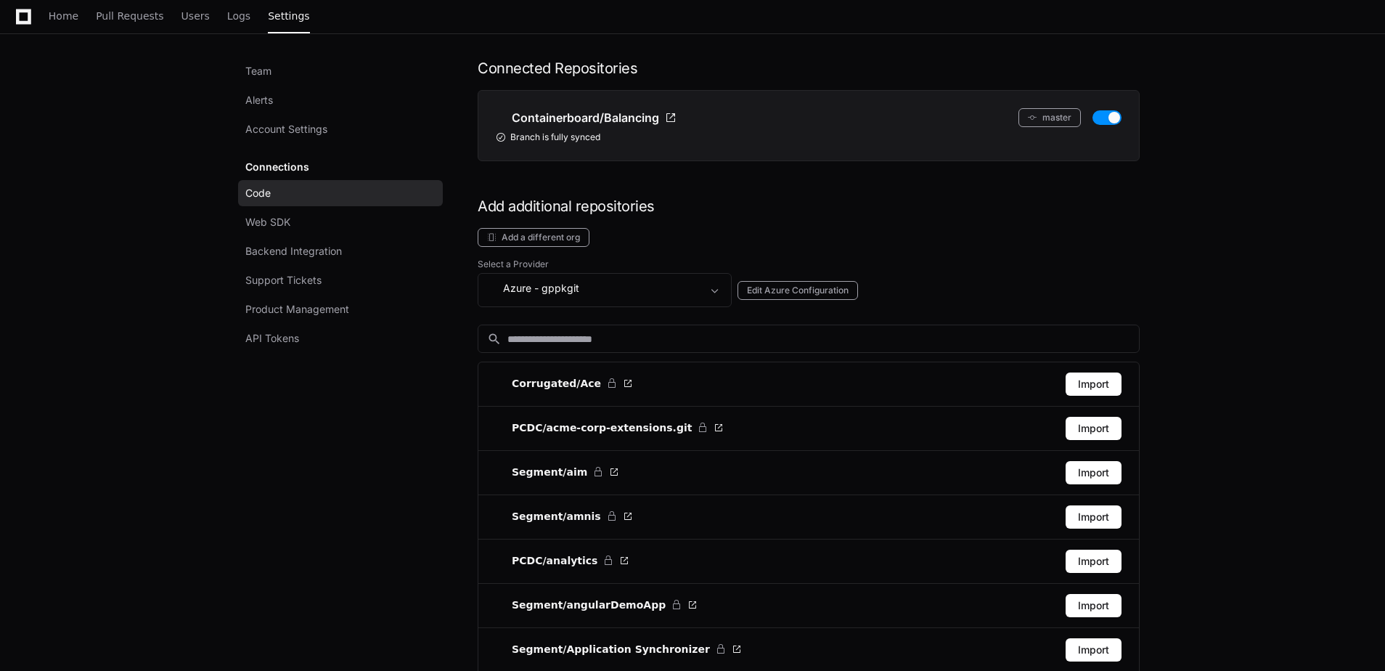
scroll to position [0, 0]
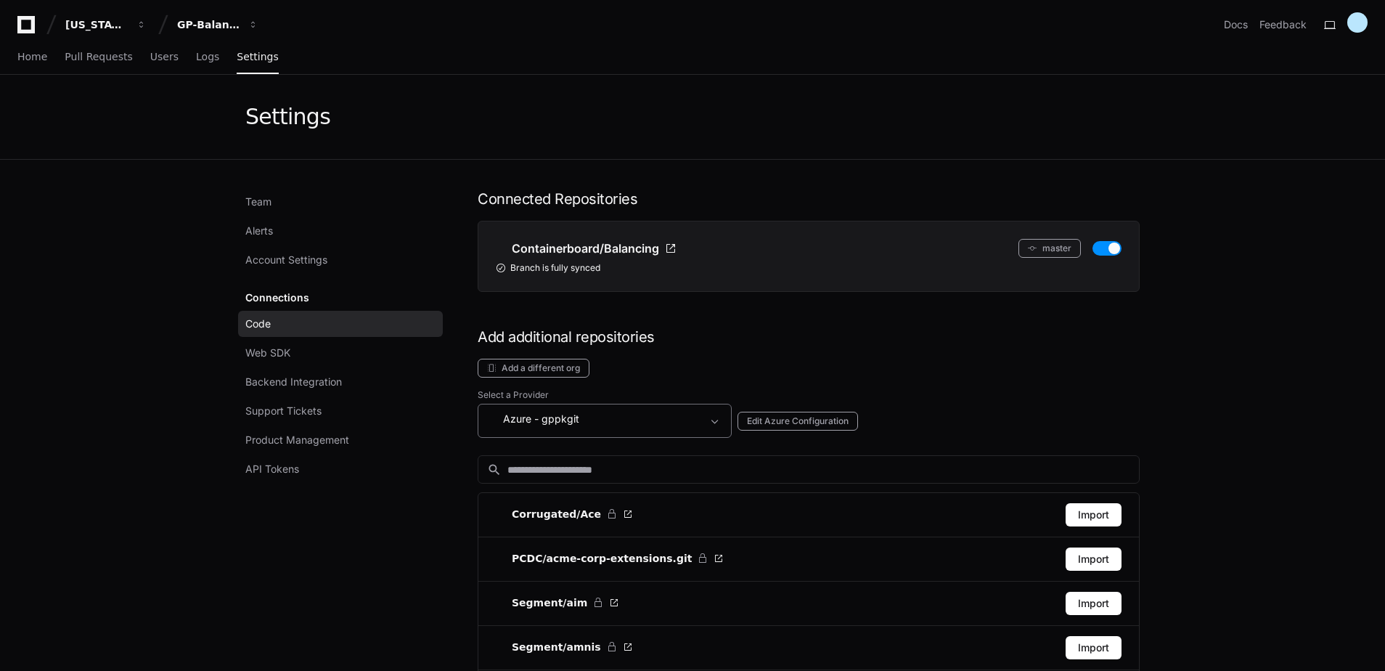
click at [621, 428] on mat-select "Azure - gppkgit" at bounding box center [594, 420] width 215 height 21
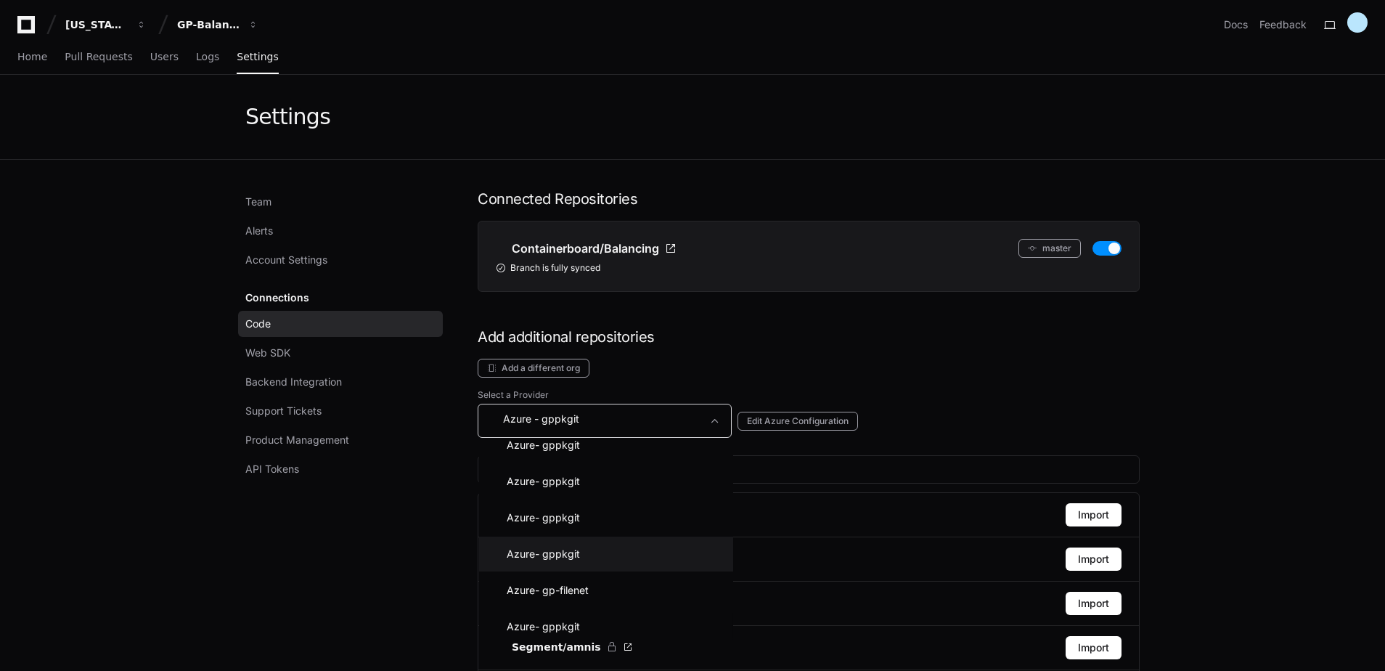
scroll to position [393, 0]
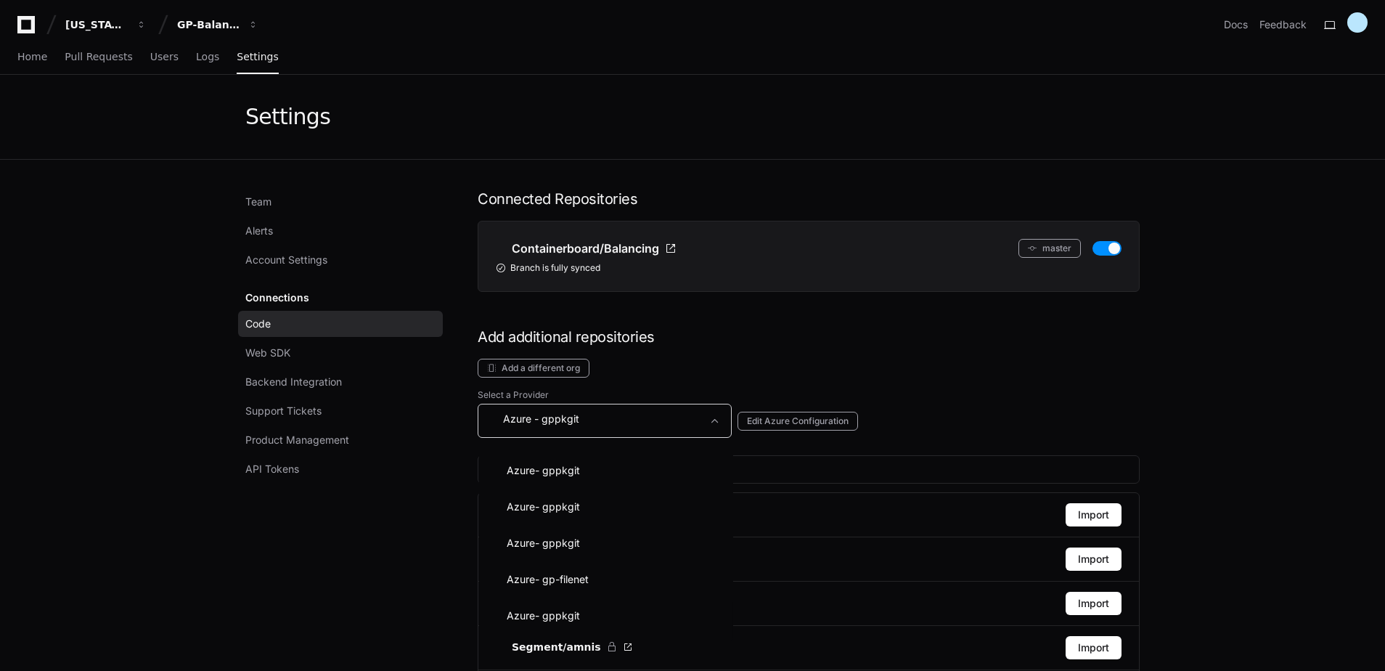
click at [961, 407] on div at bounding box center [692, 335] width 1385 height 671
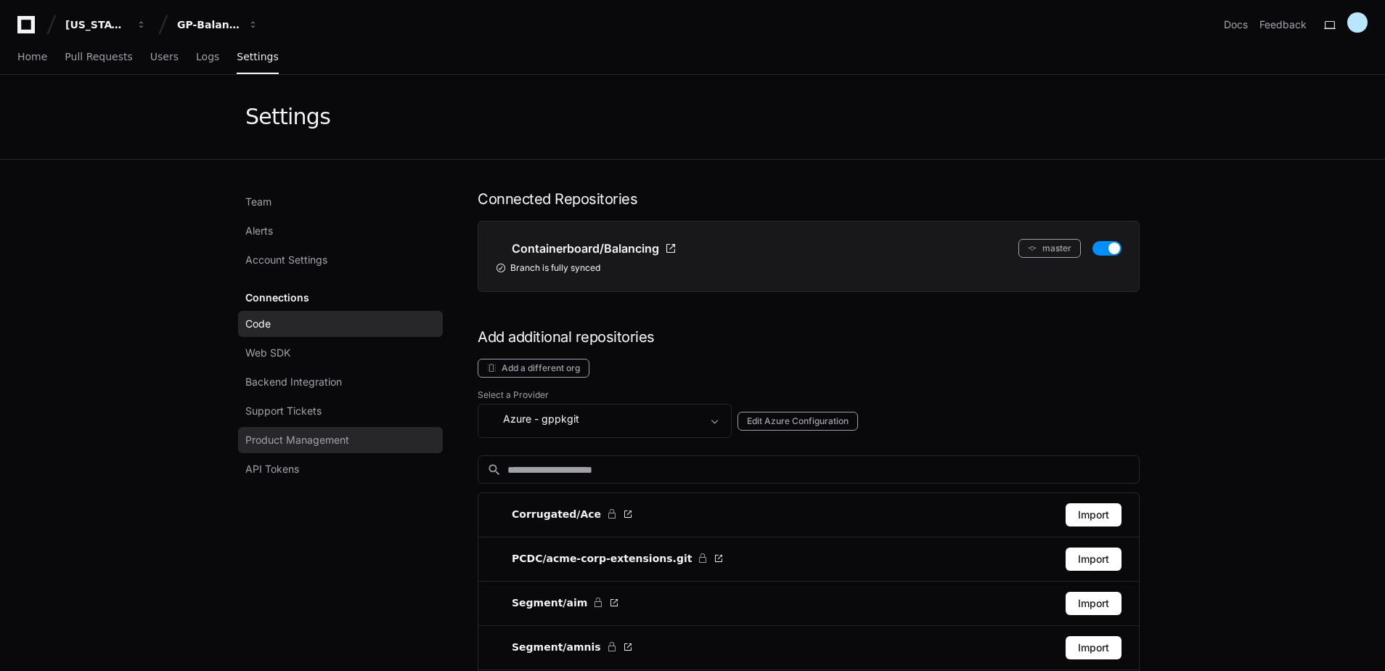
click at [341, 438] on span "Product Management" at bounding box center [297, 440] width 104 height 15
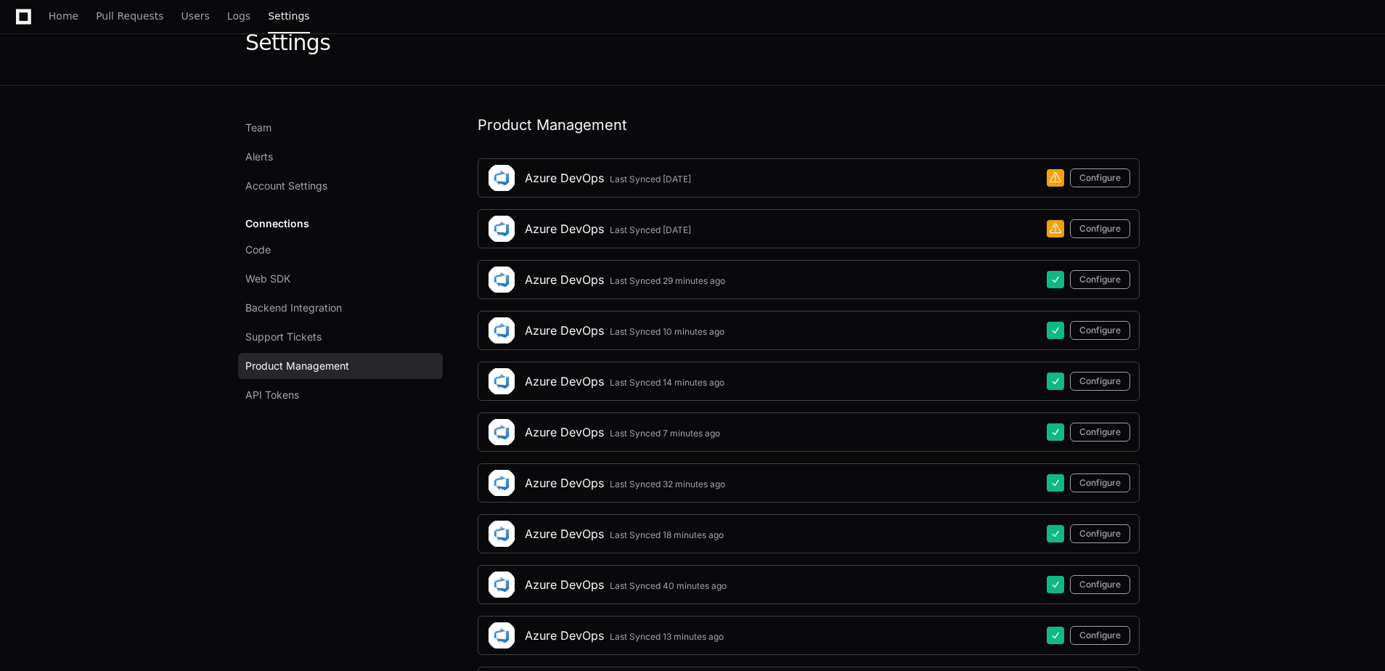
scroll to position [73, 0]
click at [1311, 236] on app-setting "Settings Team Alerts Account Settings Connections Code Web SDK Backend Integrat…" at bounding box center [692, 632] width 1385 height 1261
click at [1310, 231] on app-setting "Settings Team Alerts Account Settings Connections Code Web SDK Backend Integrat…" at bounding box center [692, 632] width 1385 height 1261
